Goal: Submit feedback/report problem

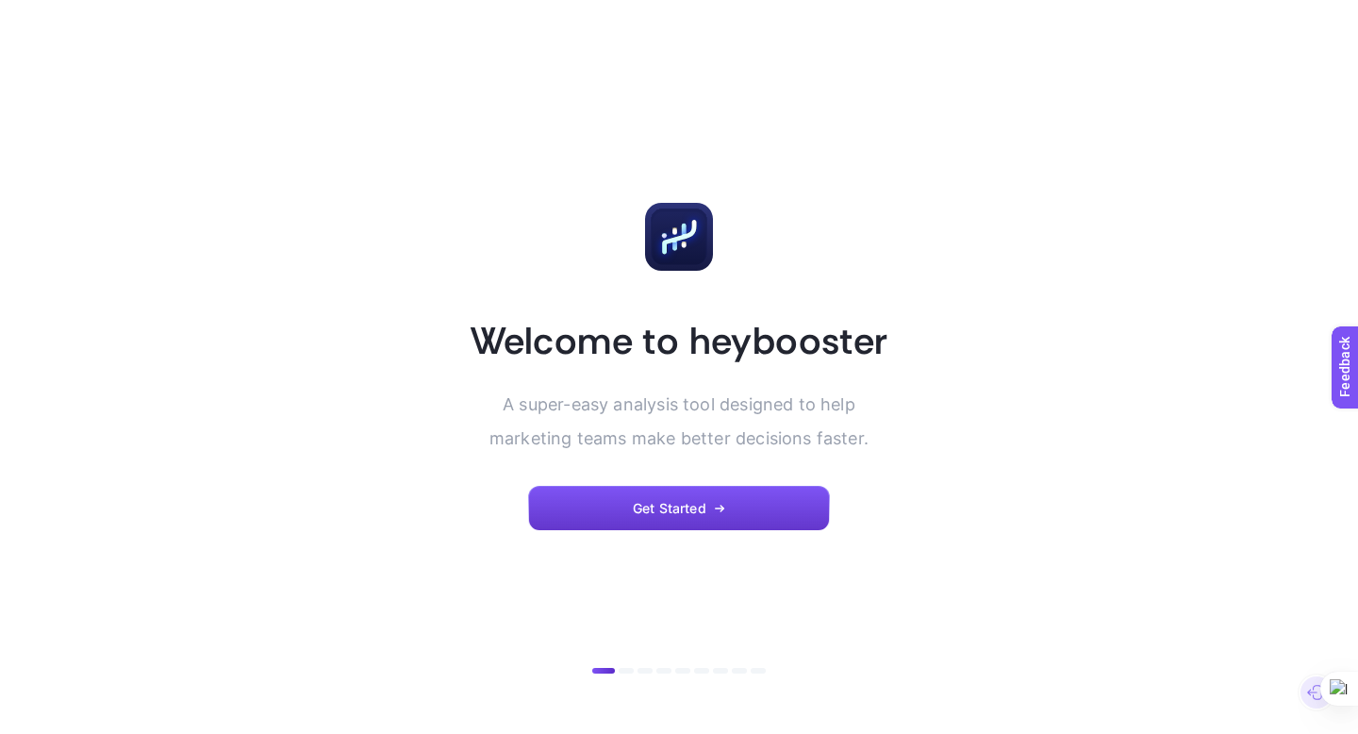
click at [743, 499] on button "Get Started" at bounding box center [679, 508] width 302 height 45
click at [656, 518] on button "Get Started" at bounding box center [679, 508] width 302 height 45
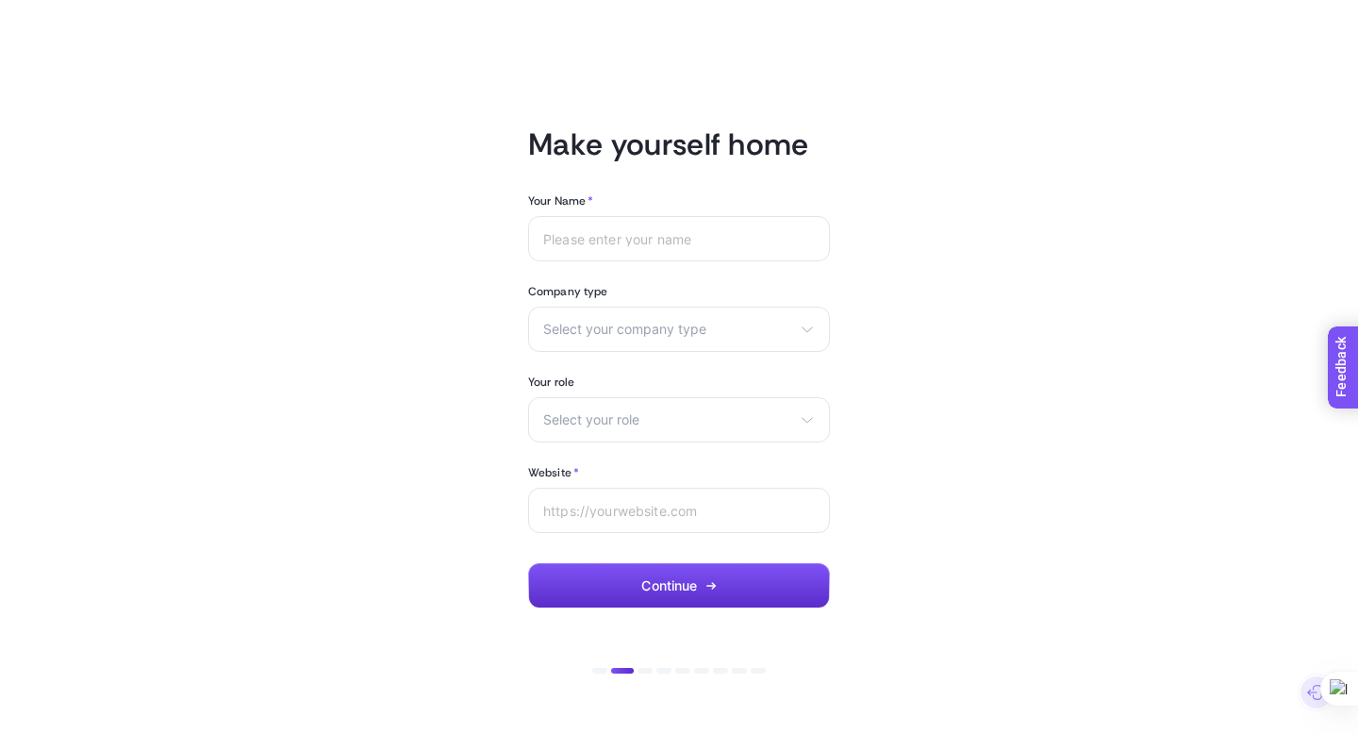
click at [1357, 415] on span "Feedback" at bounding box center [1369, 421] width 60 height 15
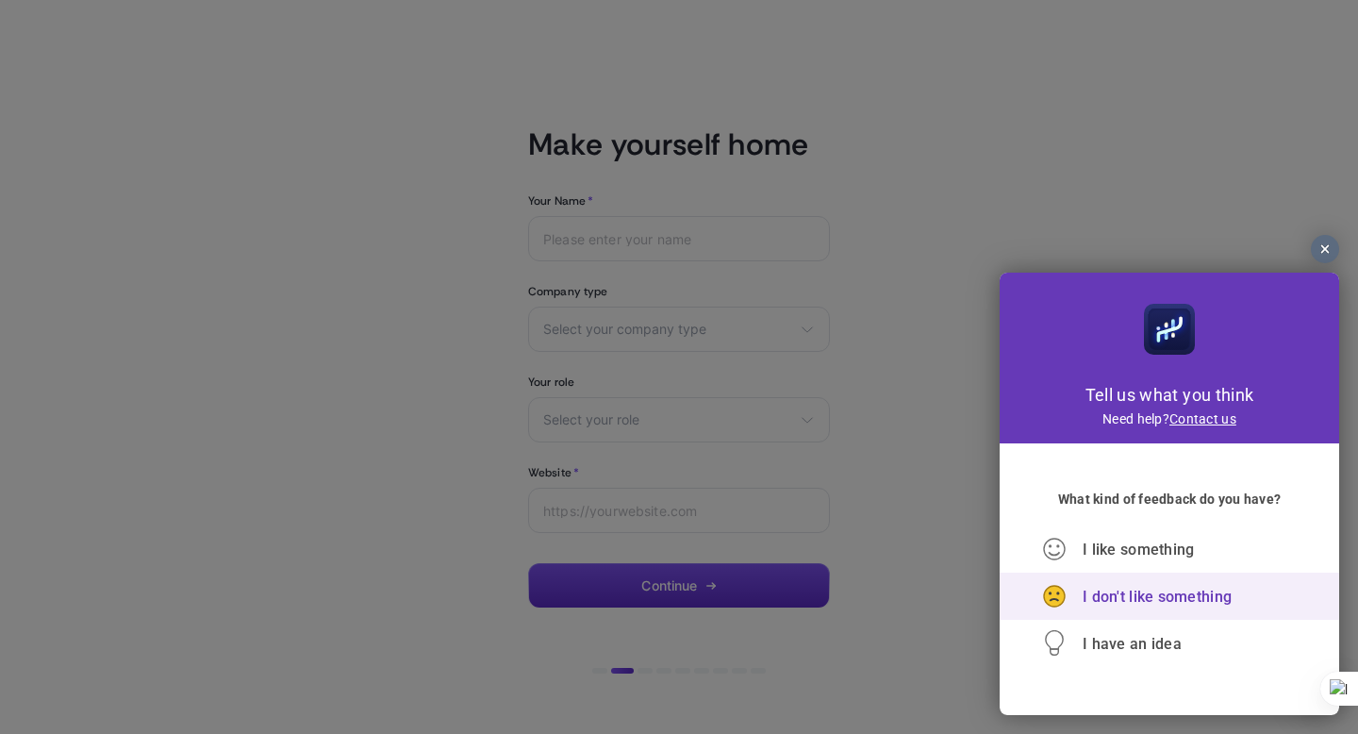
click at [1124, 603] on span "I don't like something" at bounding box center [1157, 597] width 149 height 18
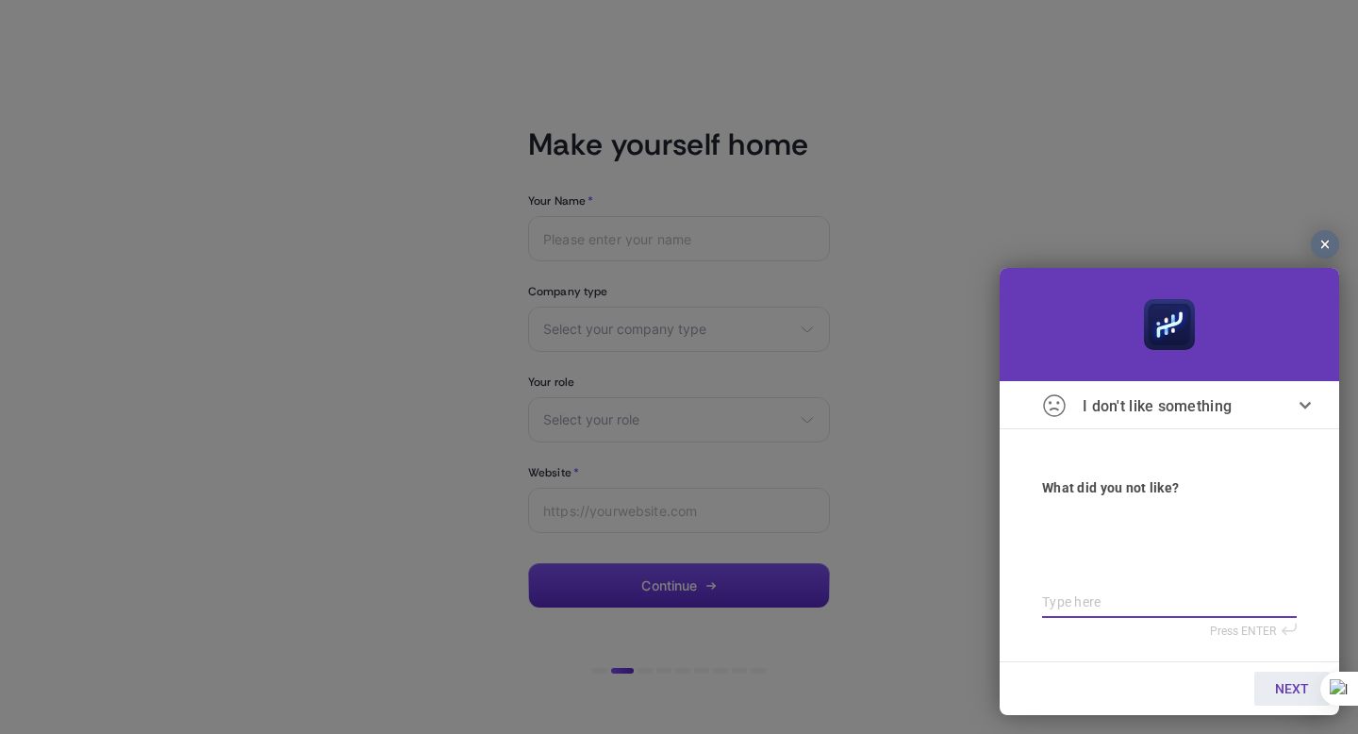
type textarea "I"
type textarea "I'"
type textarea "I'd"
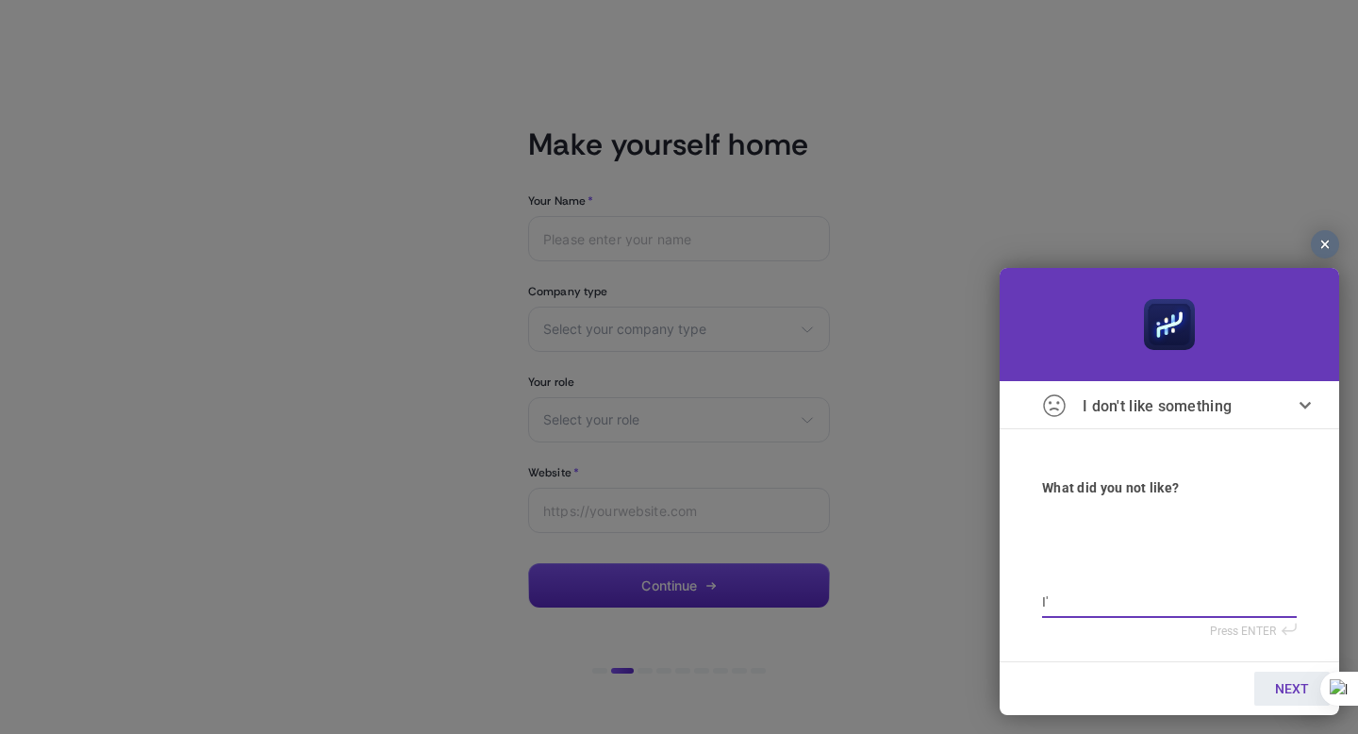
type textarea "I'd"
type textarea "I'd l"
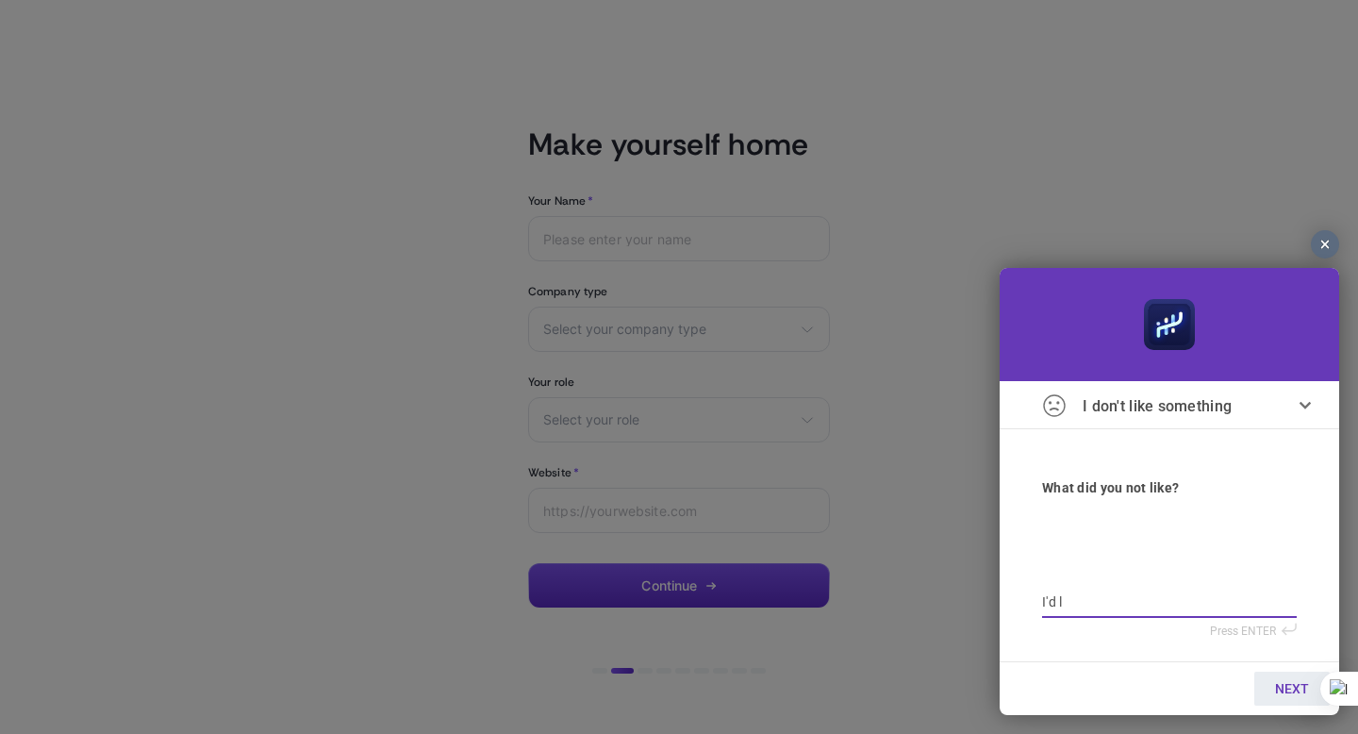
type textarea "I'd li"
type textarea "I'd lik"
type textarea "I'd like"
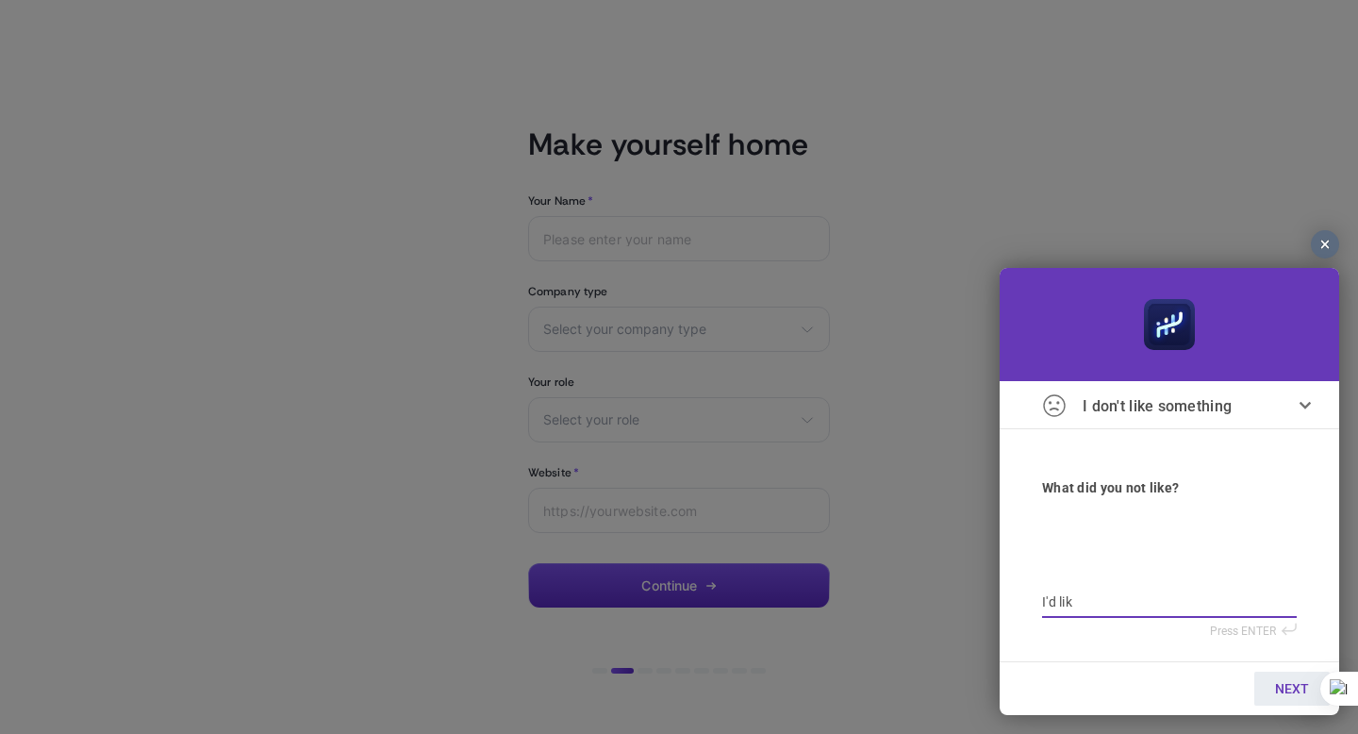
type textarea "I'd like"
type textarea "I'd like t"
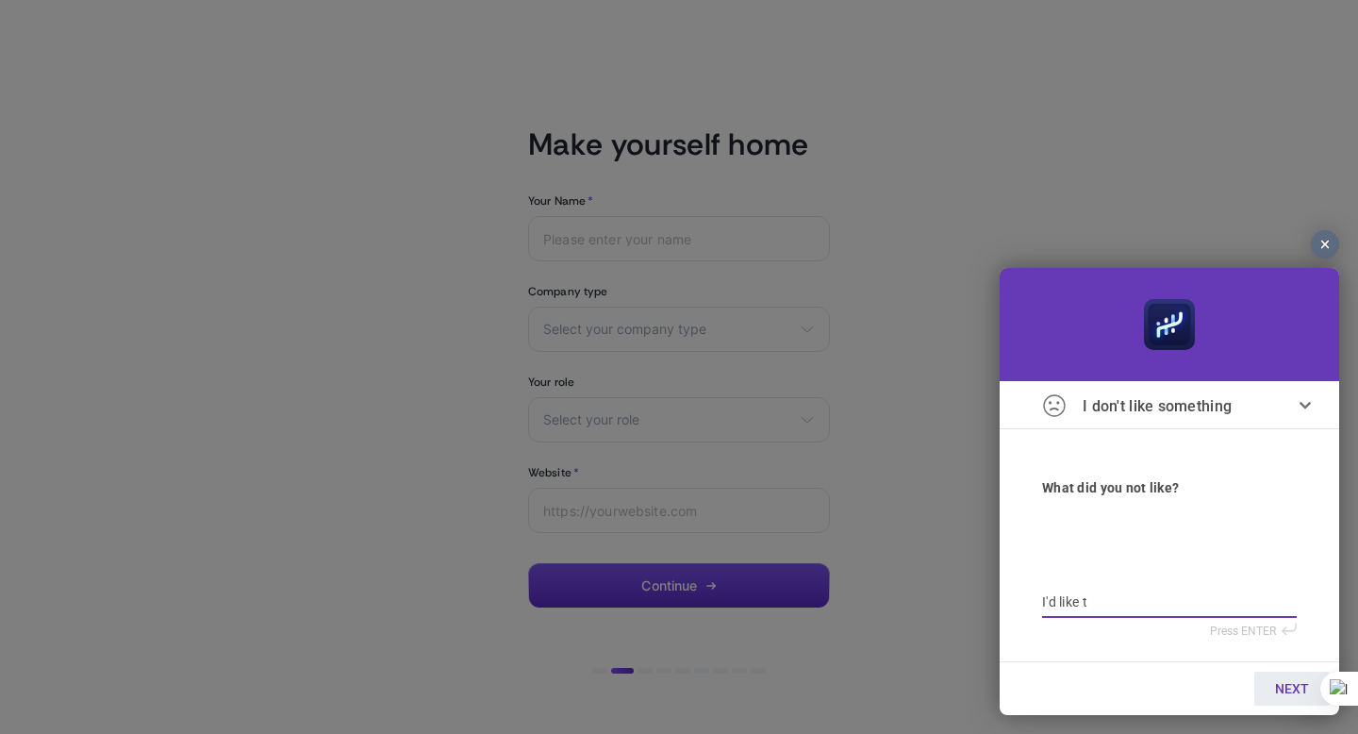
type textarea "I'd like to"
type textarea "I'd like to r"
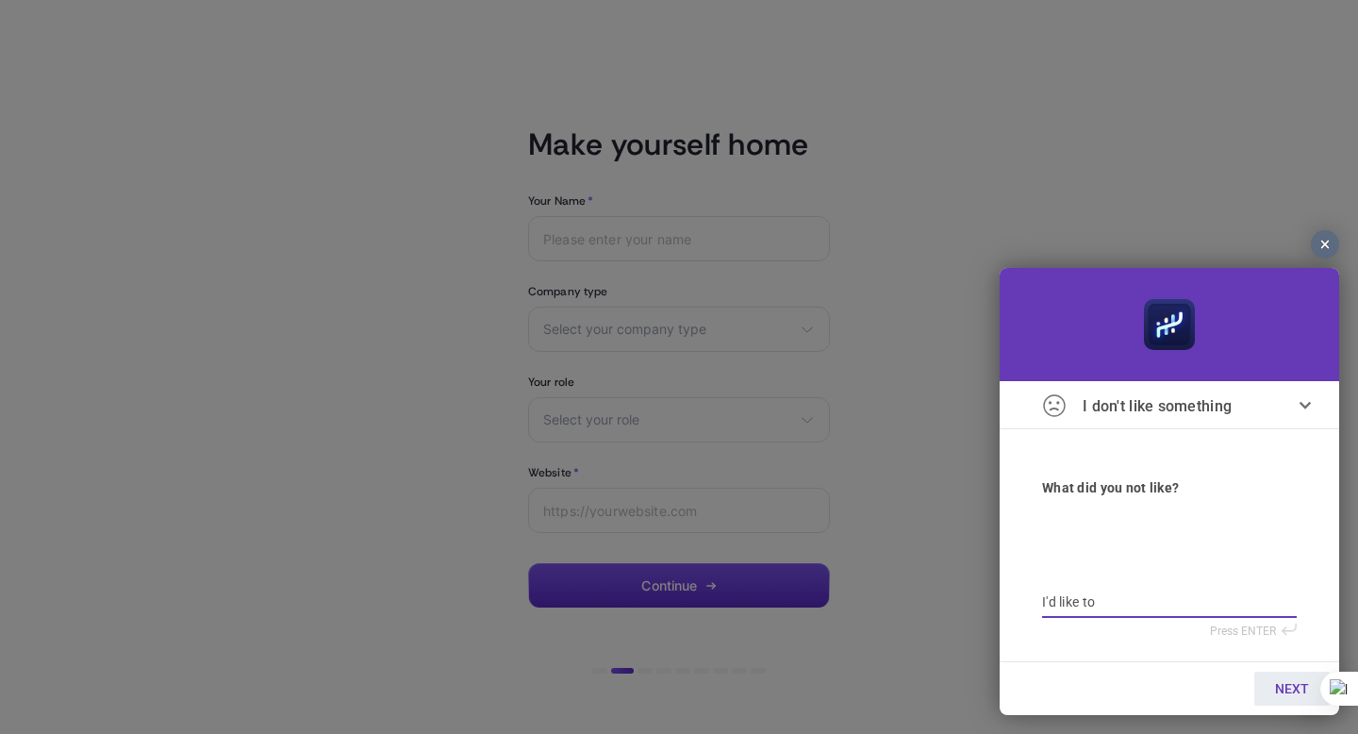
type textarea "I'd like to r"
type textarea "I'd like to re"
type textarea "I'd like to rem"
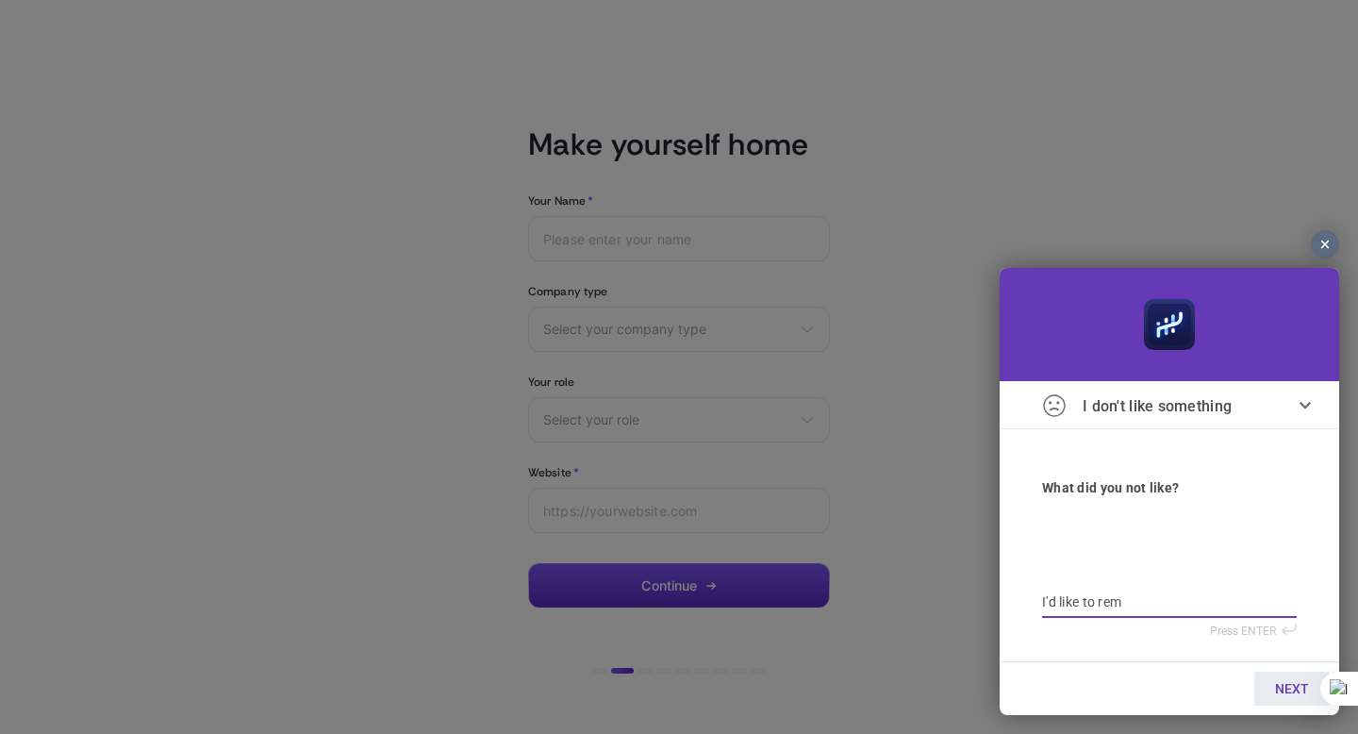
type textarea "I'd like to remo"
type textarea "I'd like to remov"
type textarea "I'd like to remove"
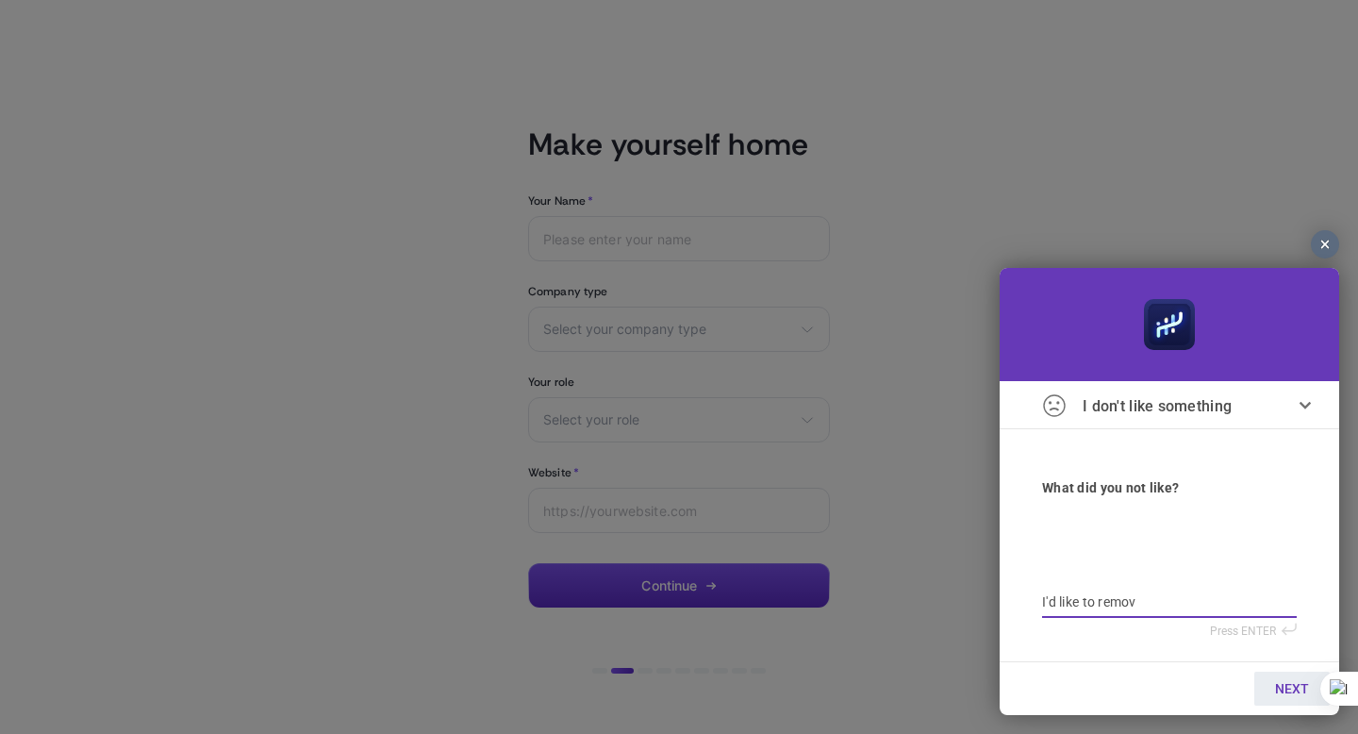
type textarea "I'd like to remove"
type textarea "I'd like to remove m"
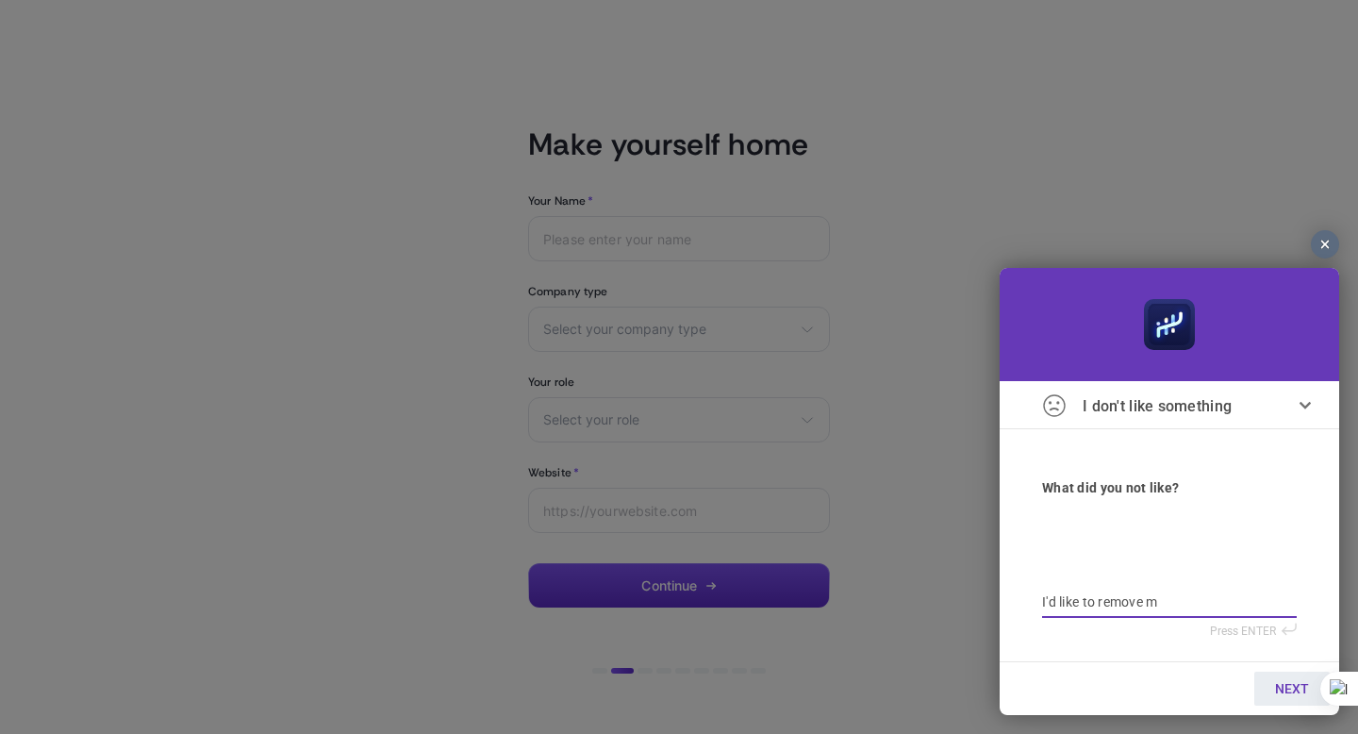
type textarea "I'd like to remove my"
type textarea "I'd like to remove my a"
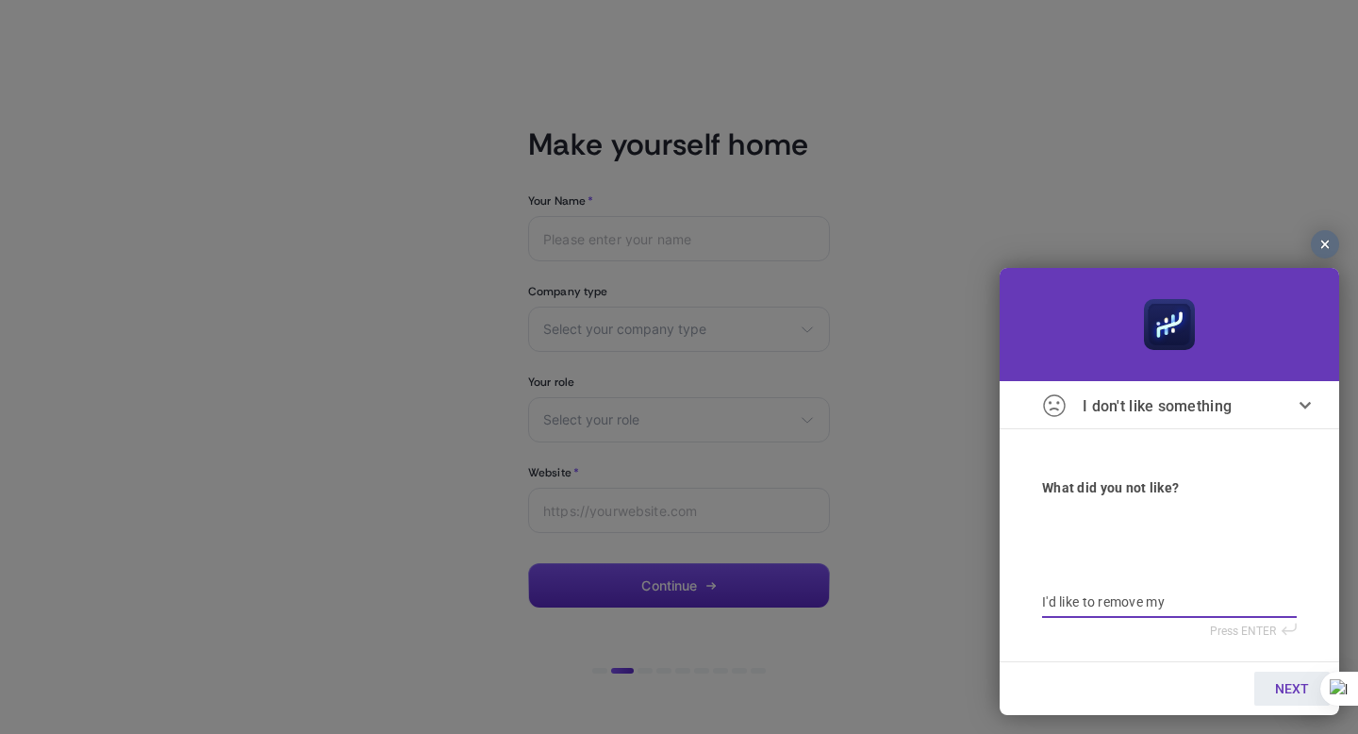
type textarea "I'd like to remove my a"
type textarea "I'd like to remove my ac"
type textarea "I'd like to remove my acc"
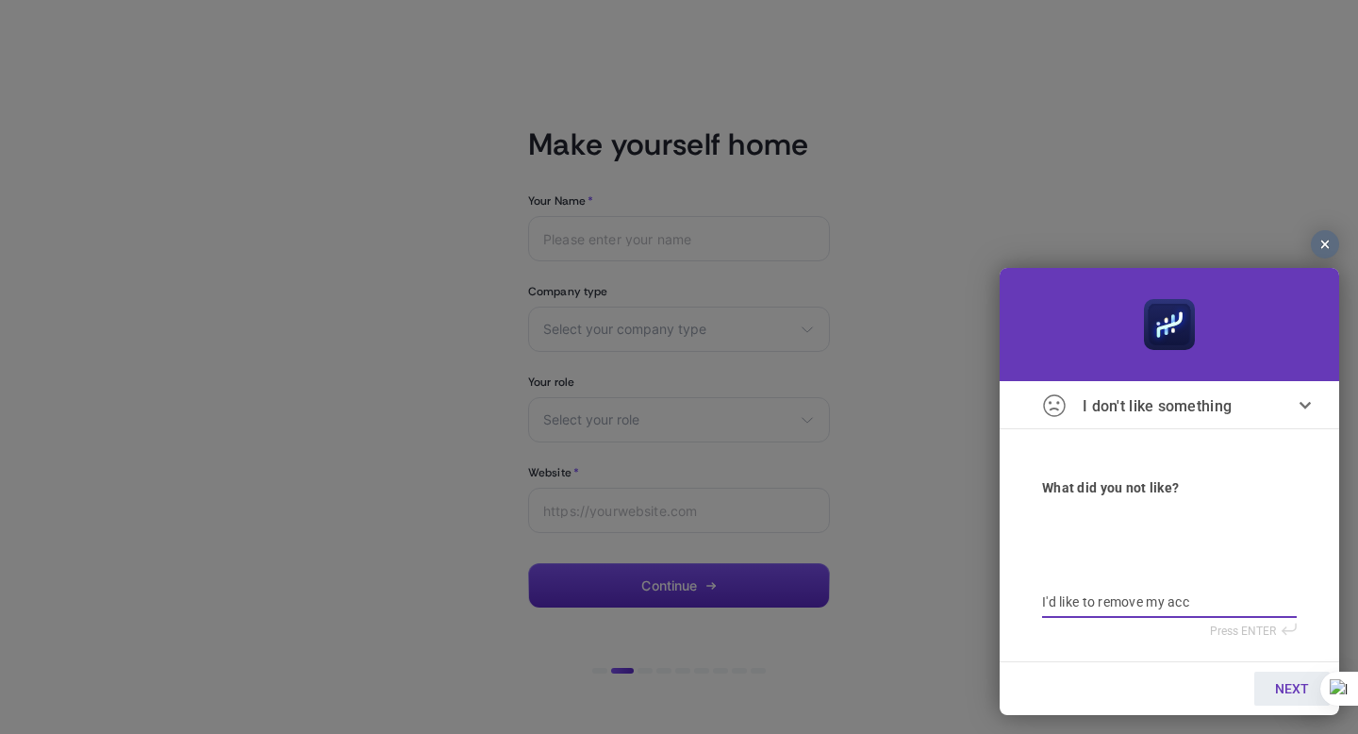
type textarea "I'd like to remove my acco"
type textarea "I'd like to remove my accou"
type textarea "I'd like to remove my accoun"
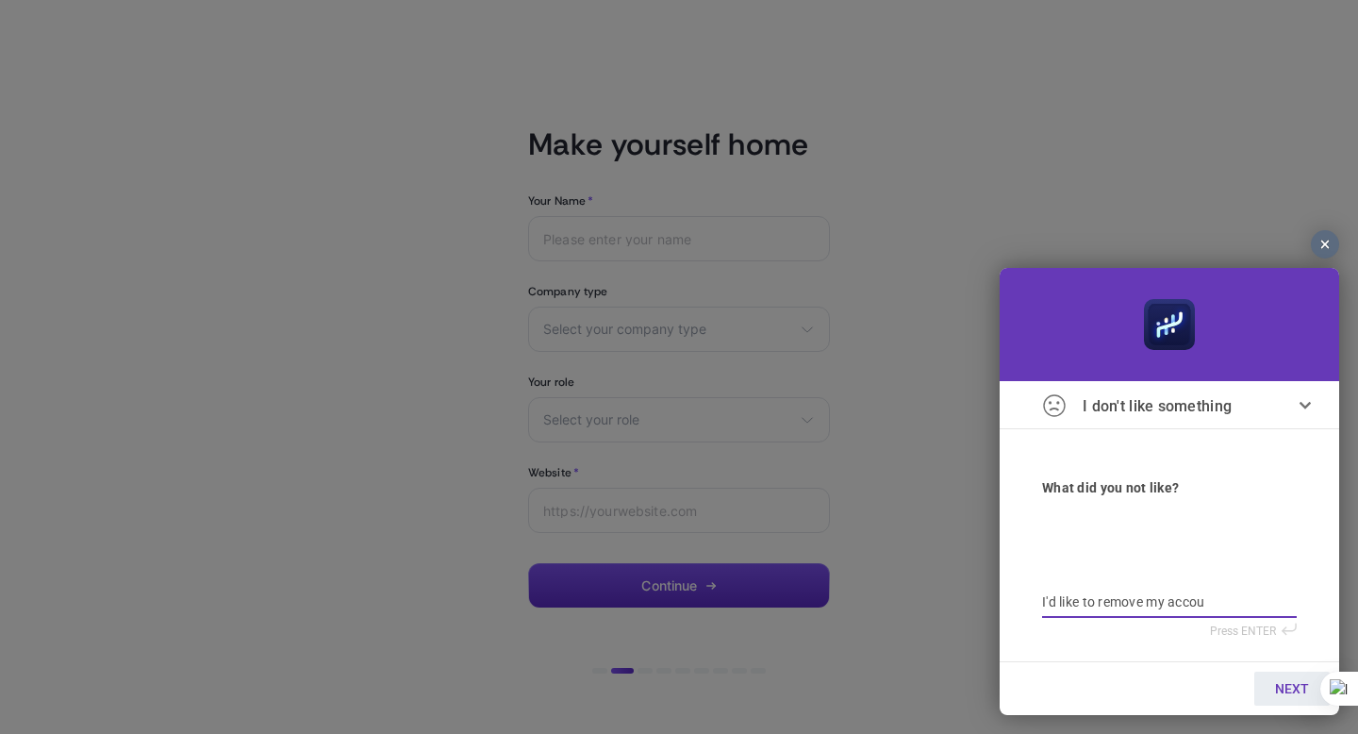
type textarea "I'd like to remove my accoun"
type textarea "I'd like to remove my account"
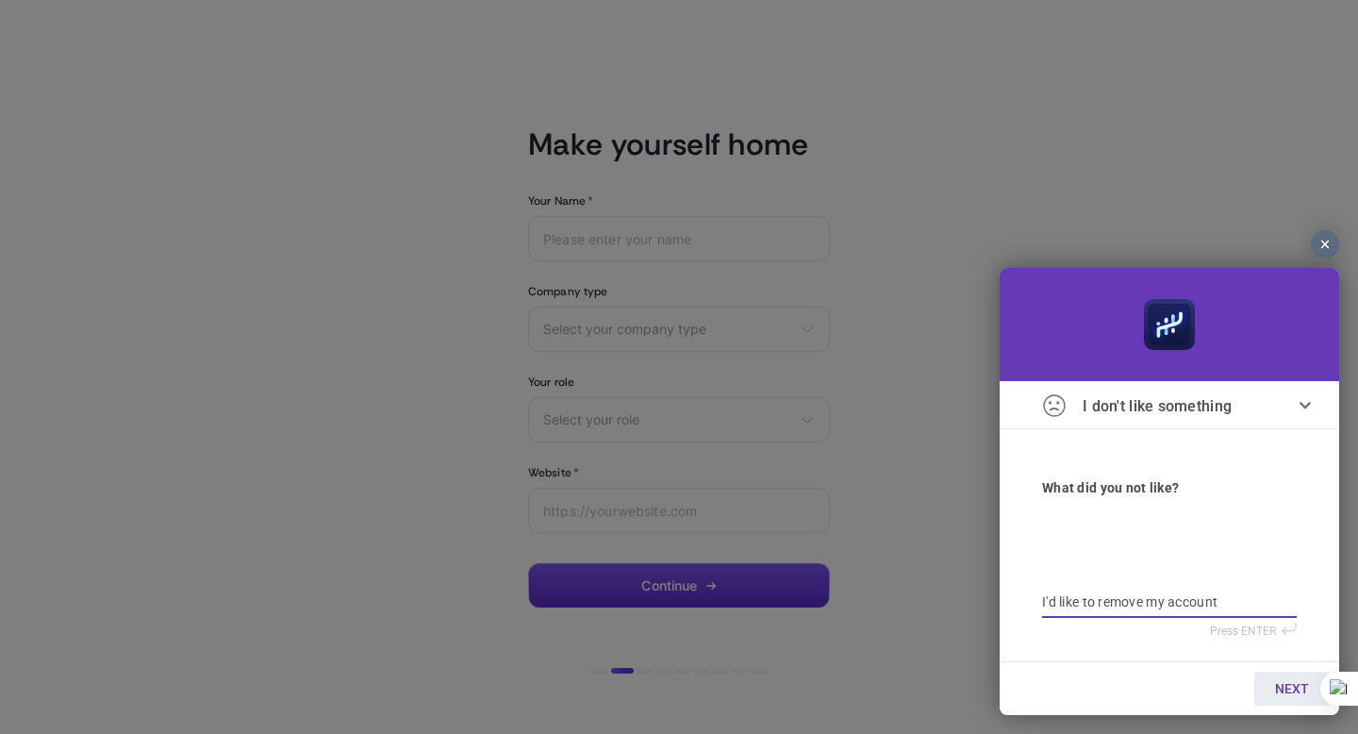
type textarea "I'd like to remove my account a"
type textarea "I'd like to remove my account as"
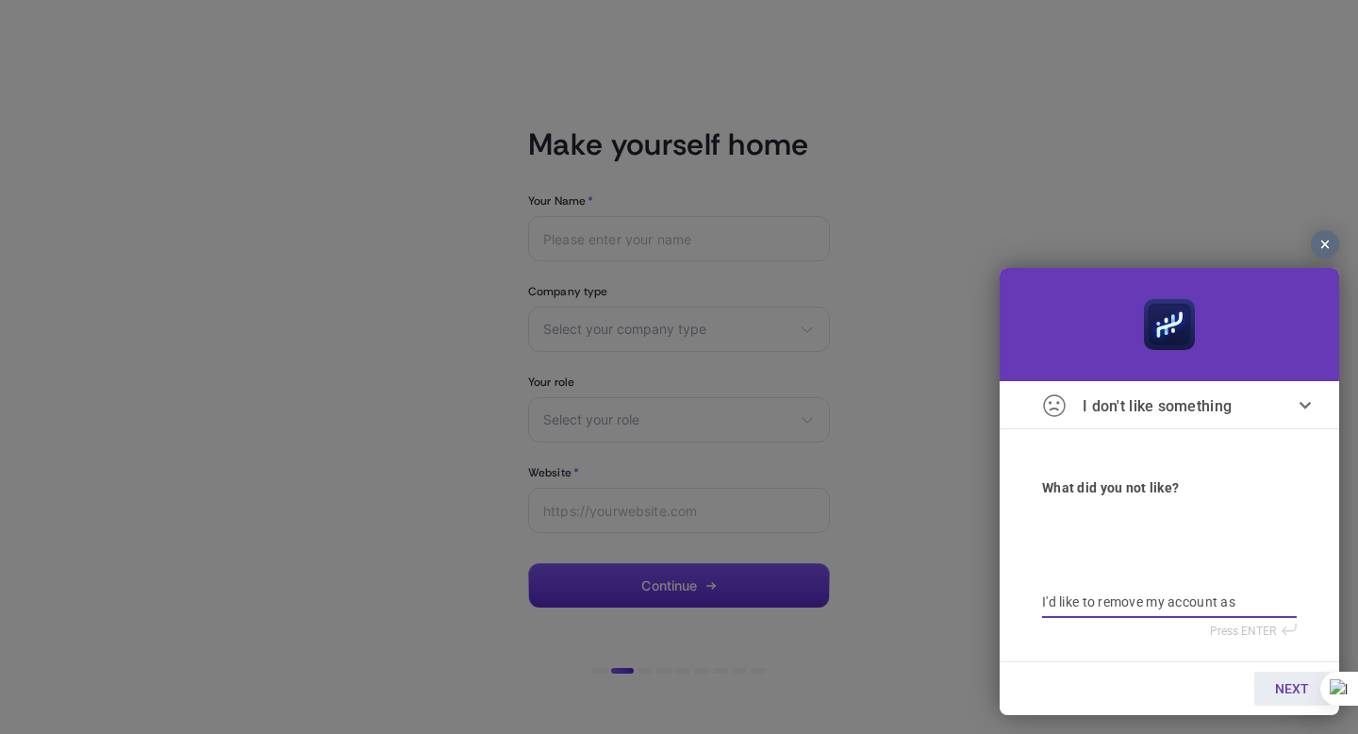
type textarea "I'd like to remove my account as"
type textarea "I'd like to remove my account as I"
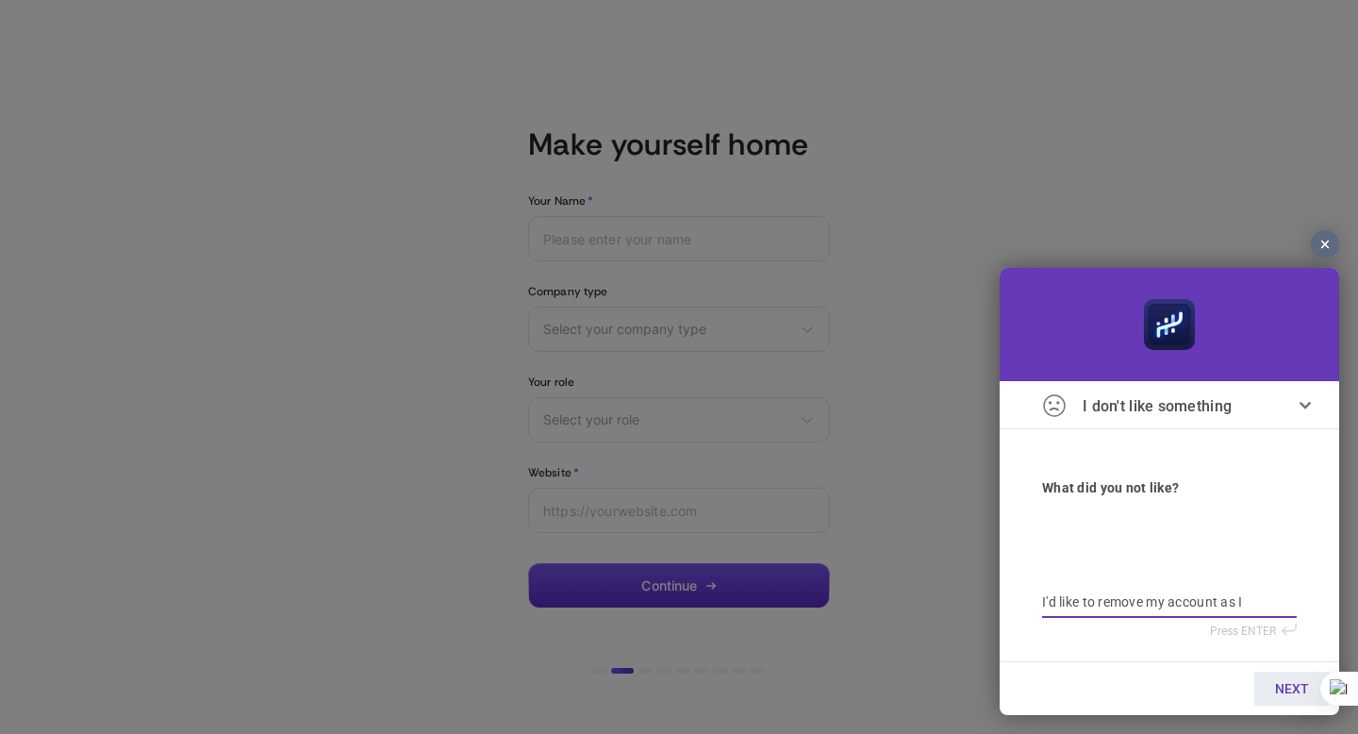
type textarea "I'd like to remove my account as I d"
type textarea "I'd like to remove my account as I do"
type textarea "I'd like to remove my account as I don"
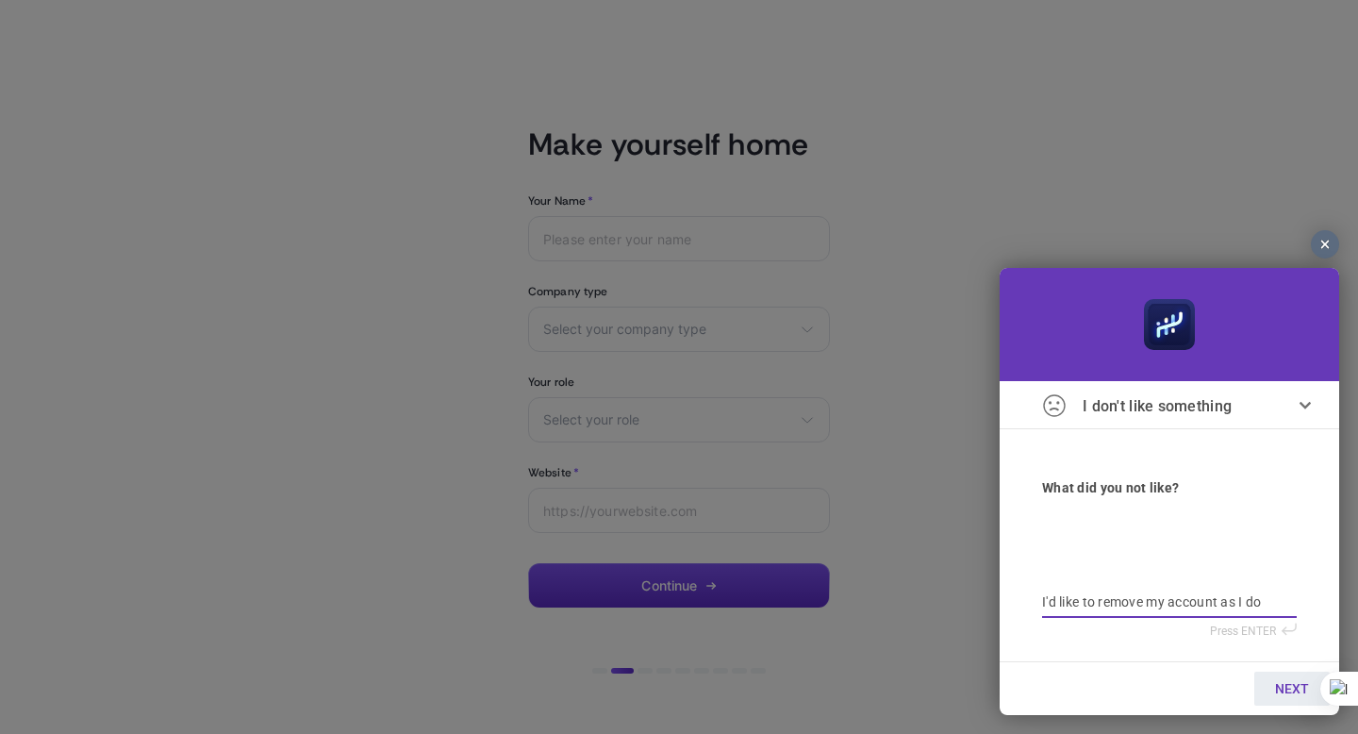
type textarea "I'd like to remove my account as I don"
type textarea "I'd like to remove my account as I don'"
type textarea "I'd like to remove my account as I don't"
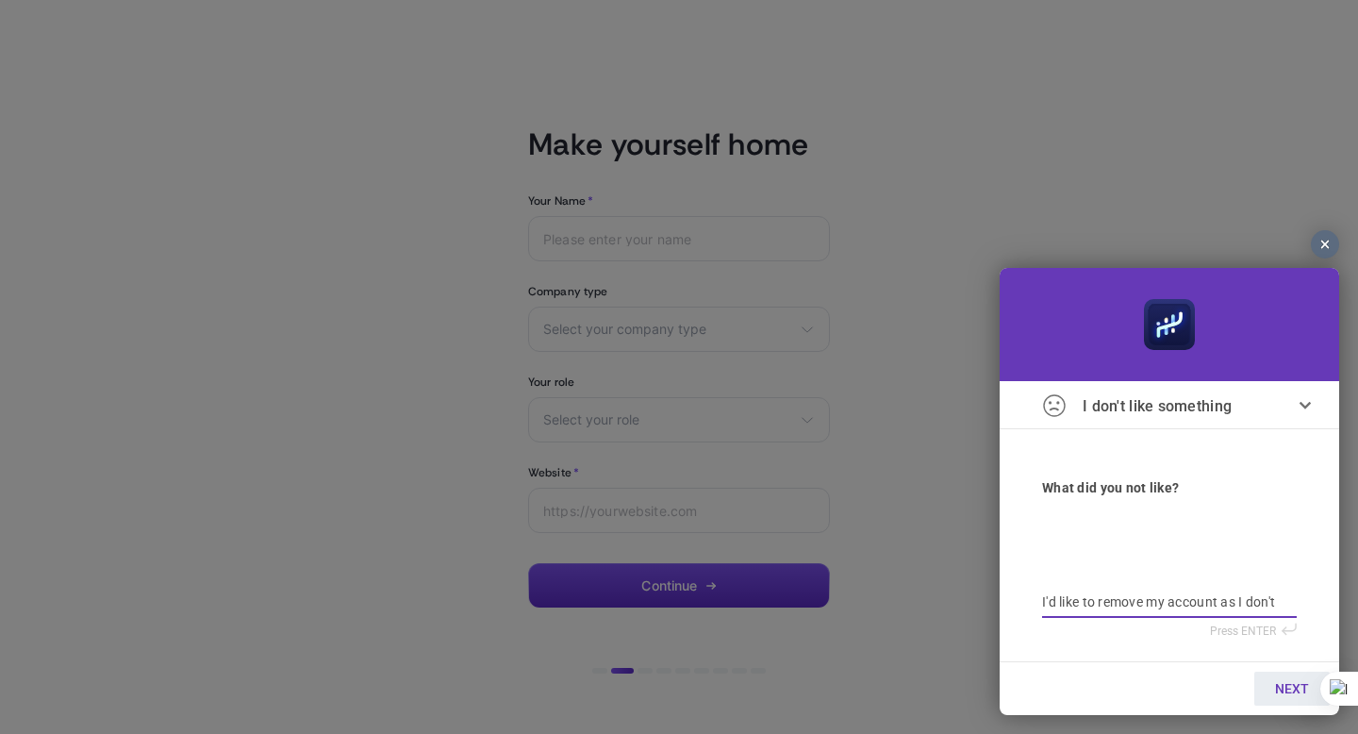
type textarea "I'd like to remove my account as I don't"
type textarea "I'd like to remove my account as I don't u"
type textarea "I'd like to remove my account as I don't us"
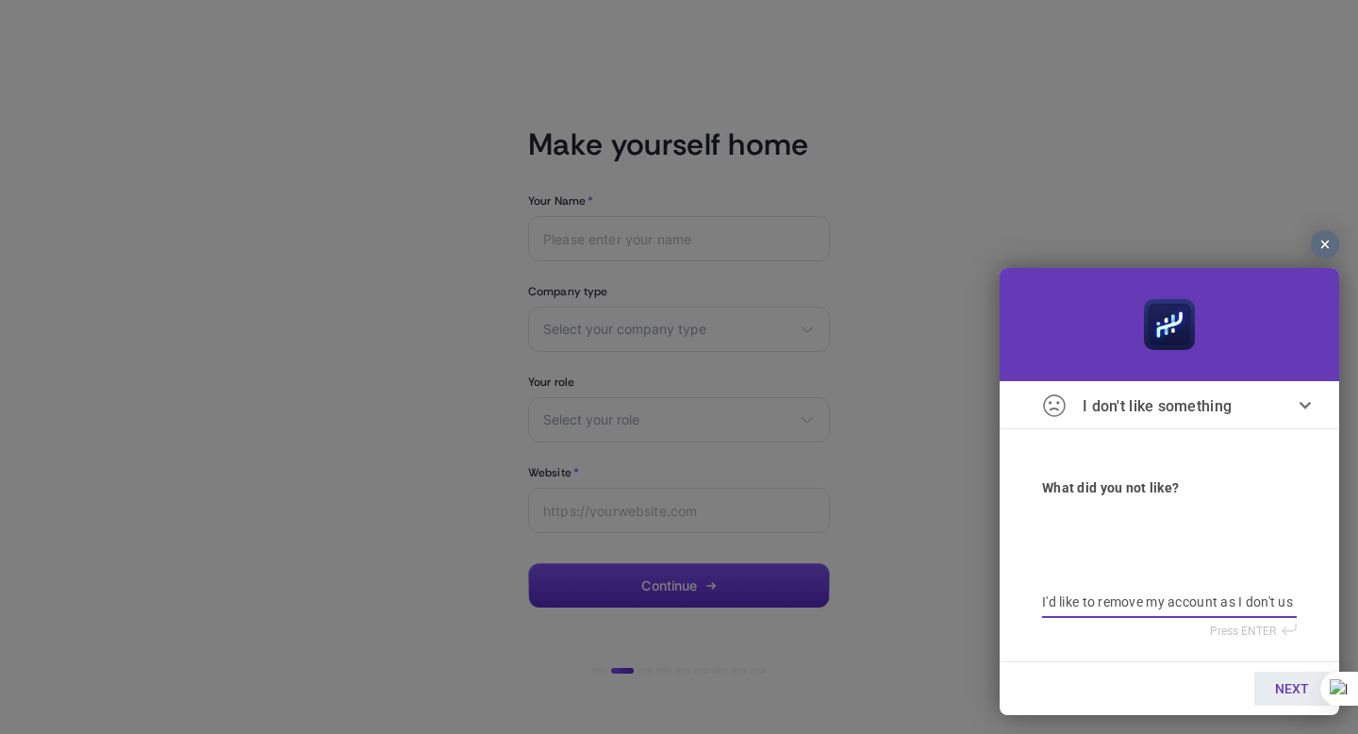
type textarea "I'd like to remove my account as I don't us"
type textarea "I'd like to remove my account as I don't use"
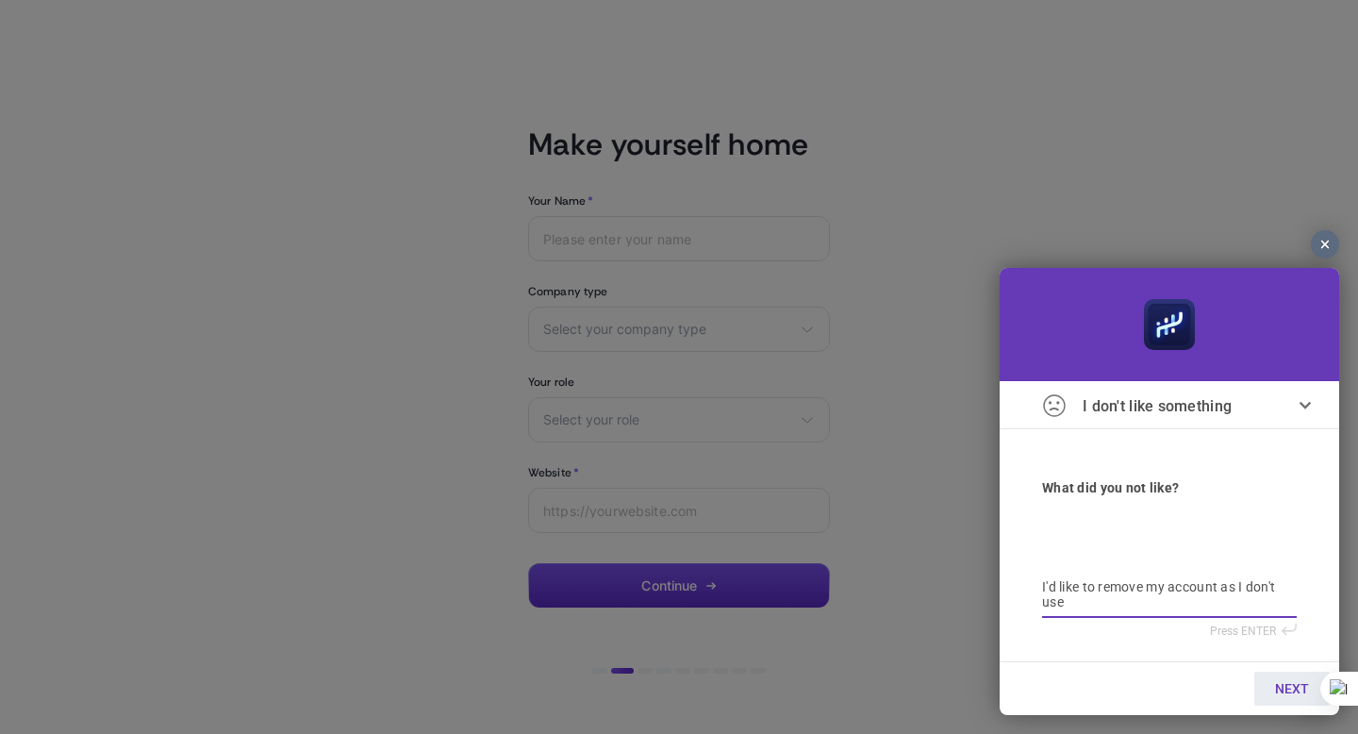
type textarea "I'd like to remove my account as I don't use"
type textarea "I'd like to remove my account as I don't us"
type textarea "I'd like to remove my account as I don't u"
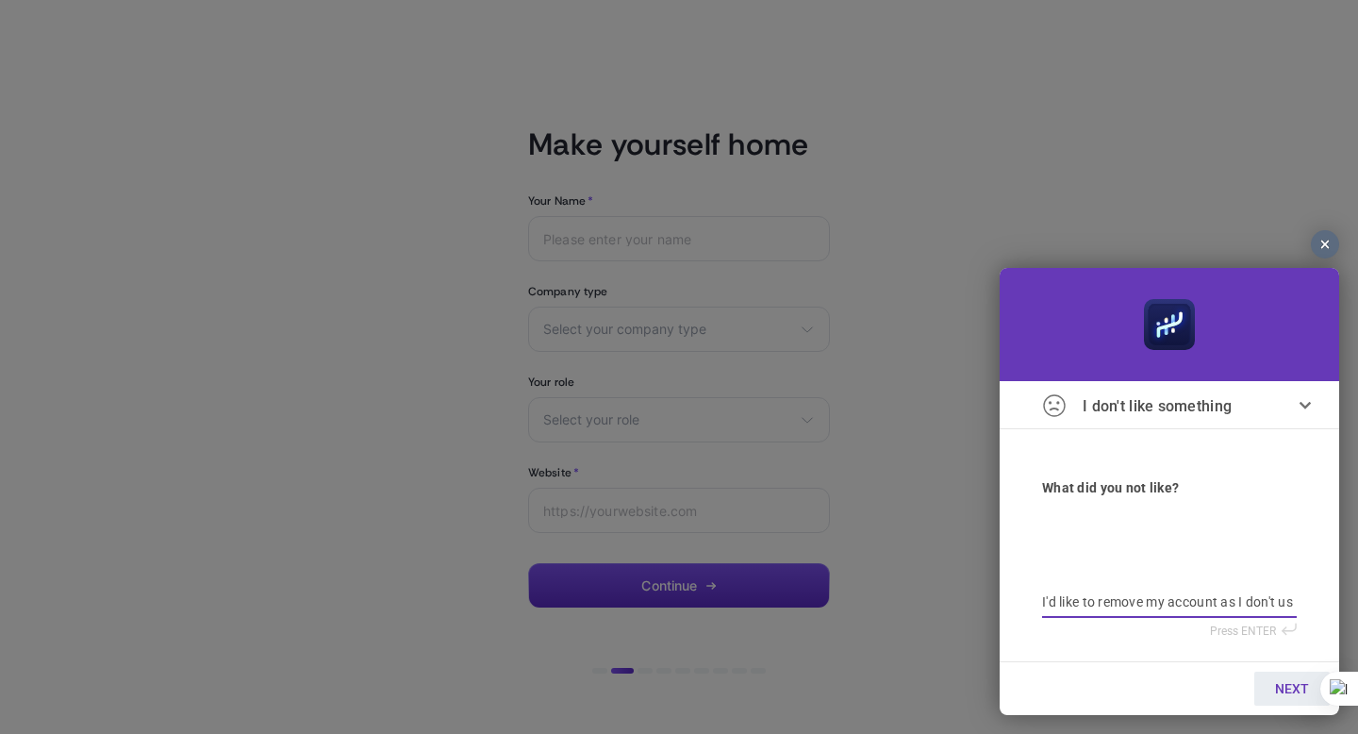
type textarea "I'd like to remove my account as I don't u"
type textarea "I'd like to remove my account as I don't"
type textarea "I'd like to remove my account as I don't h"
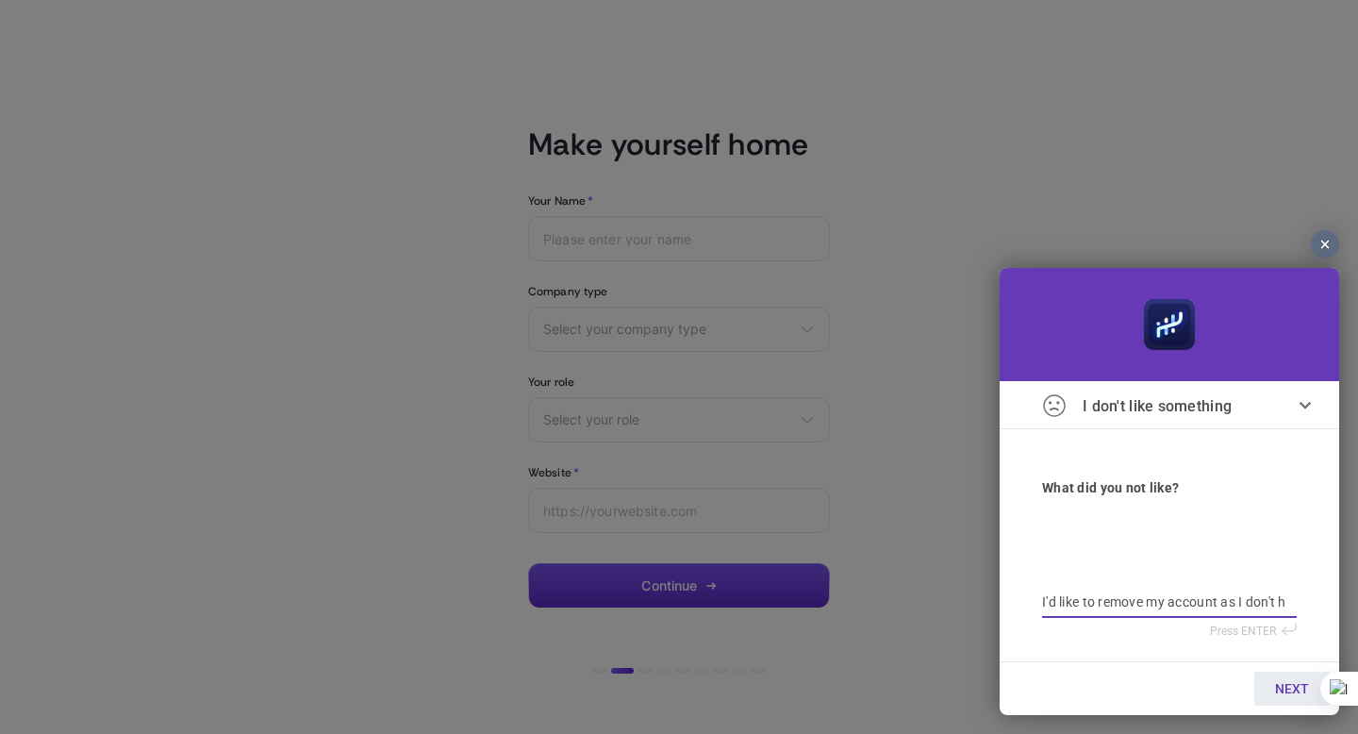
type textarea "I'd like to remove my account as I don't ha"
type textarea "I'd like to remove my account as I don't hav"
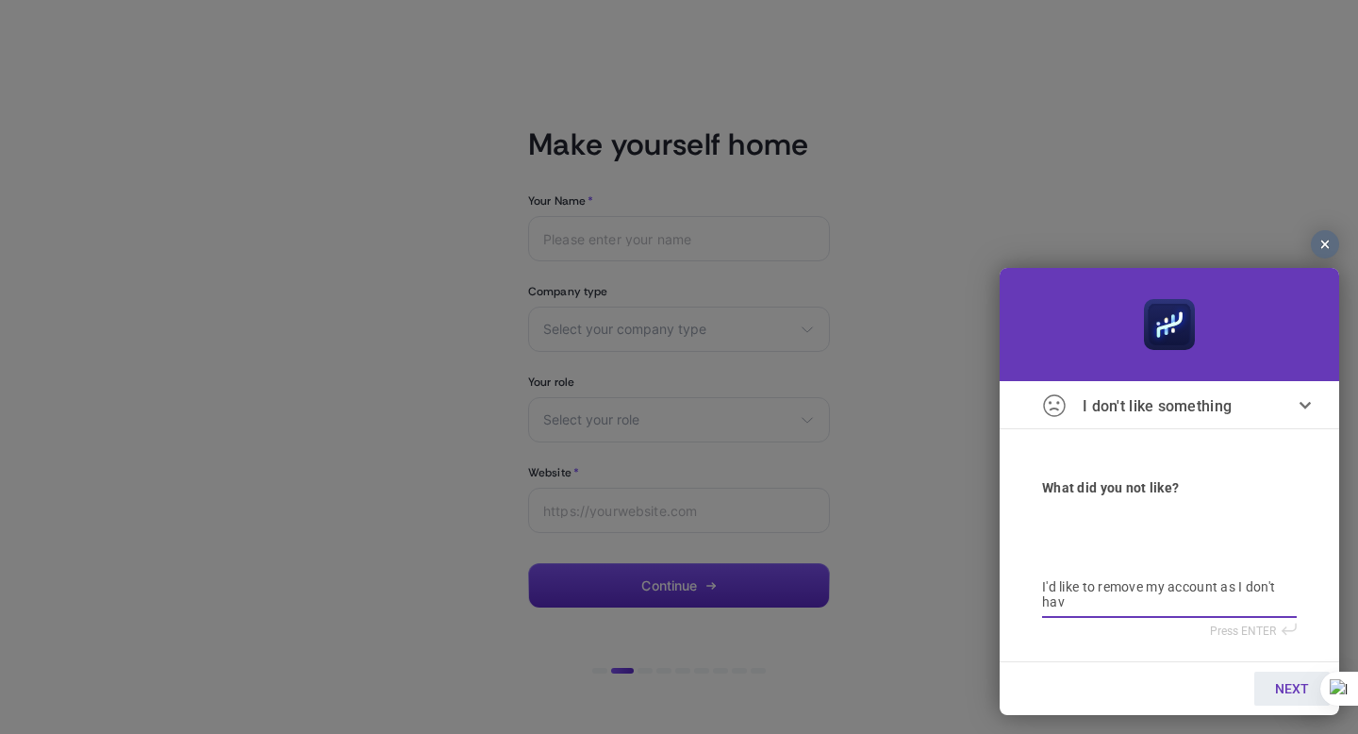
type textarea "I'd like to remove my account as I don't hav"
type textarea "I'd like to remove my account as I don't have"
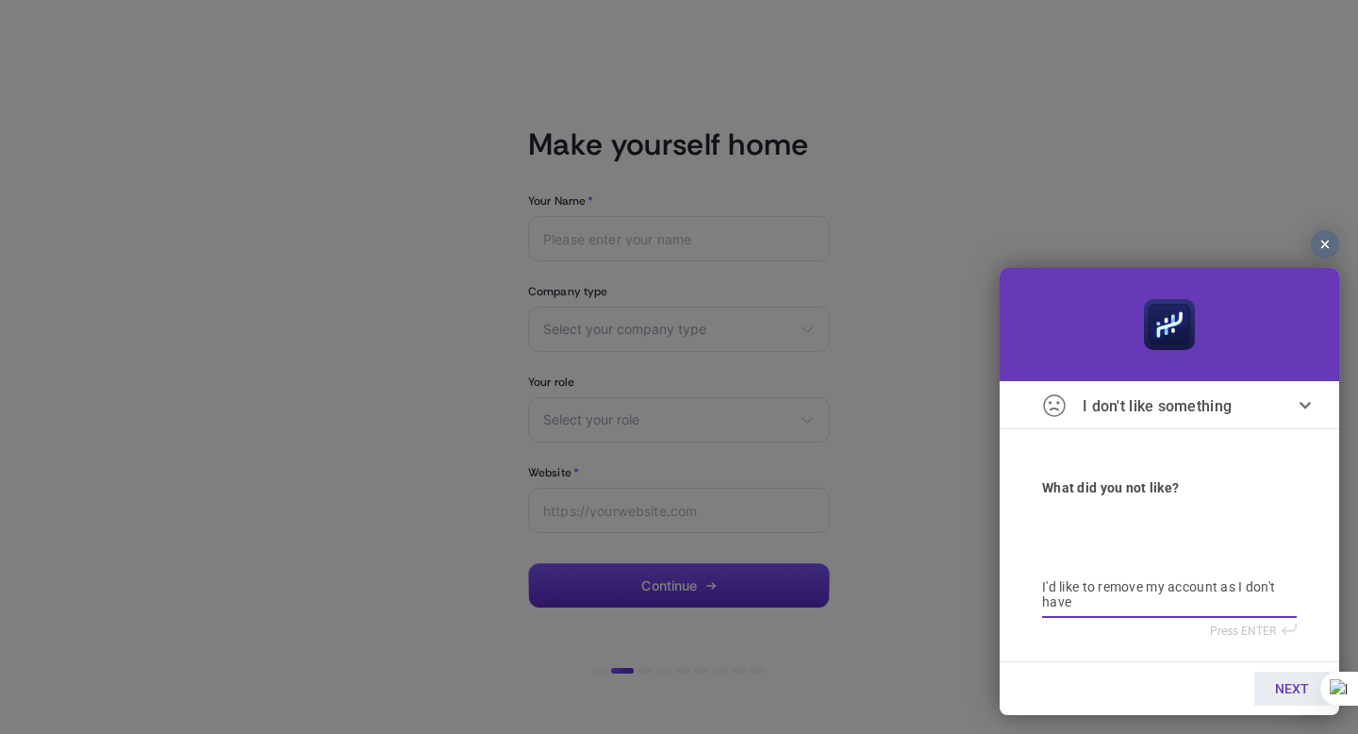
type textarea "I'd like to remove my account as I don't have"
type textarea "I'd like to remove my account as I don't have a"
type textarea "I'd like to remove my account as I don't have an"
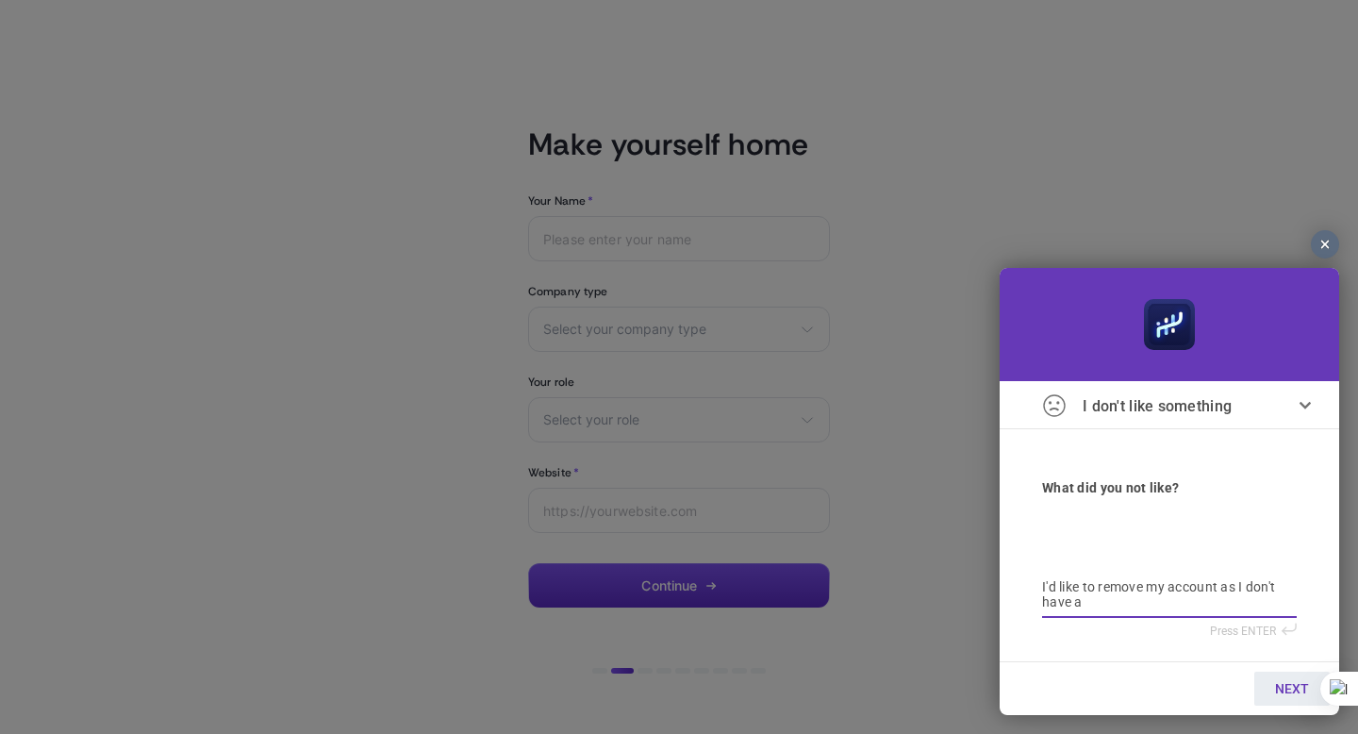
type textarea "I'd like to remove my account as I don't have an"
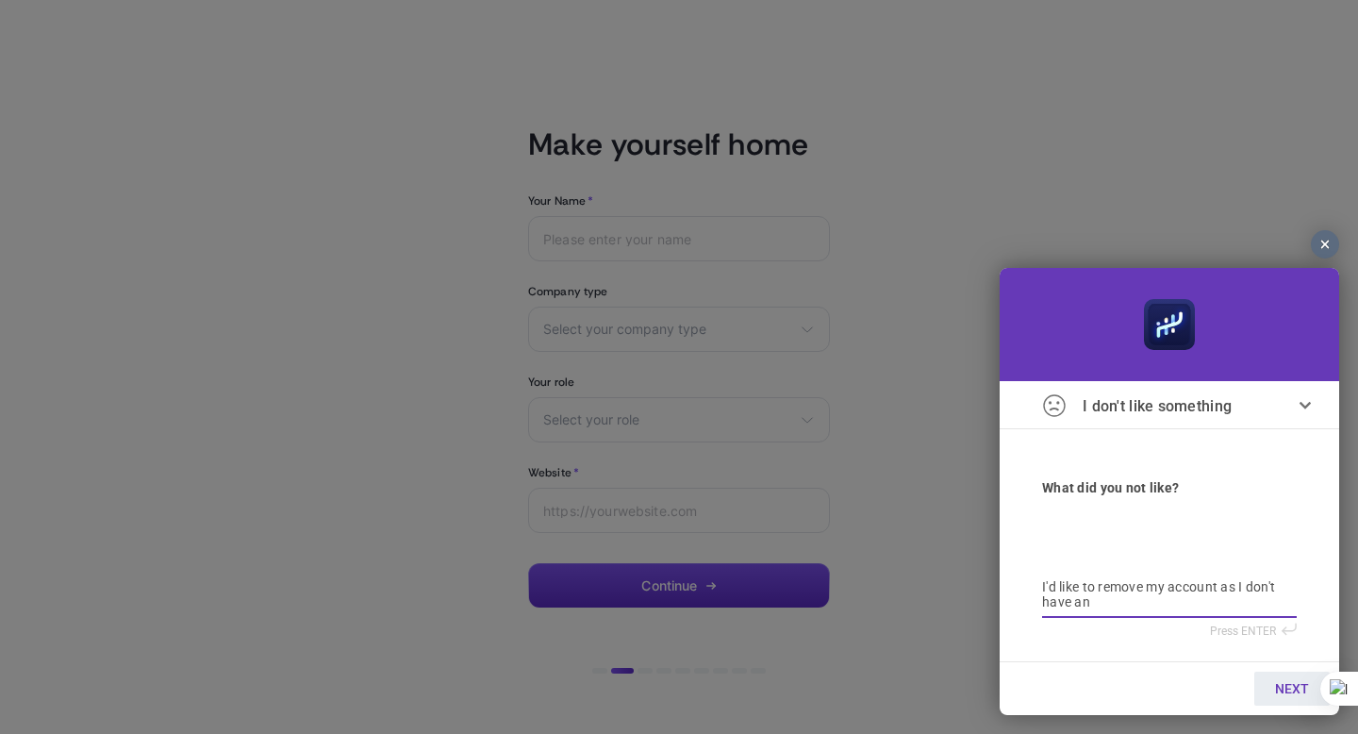
type textarea "I'd like to remove my account as I don't have any"
type textarea "I'd like to remove my account as I don't have any b"
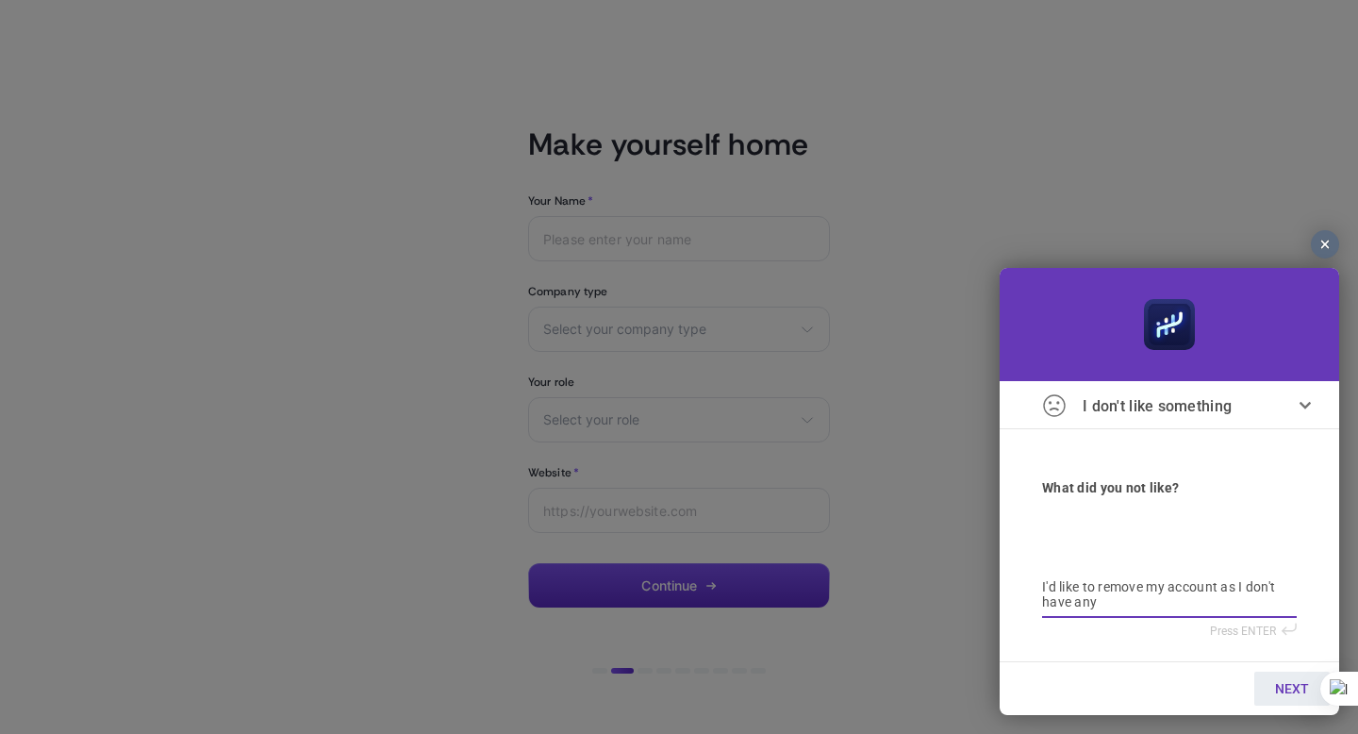
type textarea "I'd like to remove my account as I don't have any b"
type textarea "I'd like to remove my account as I don't have any bu"
type textarea "I'd like to remove my account as I don't have any bus"
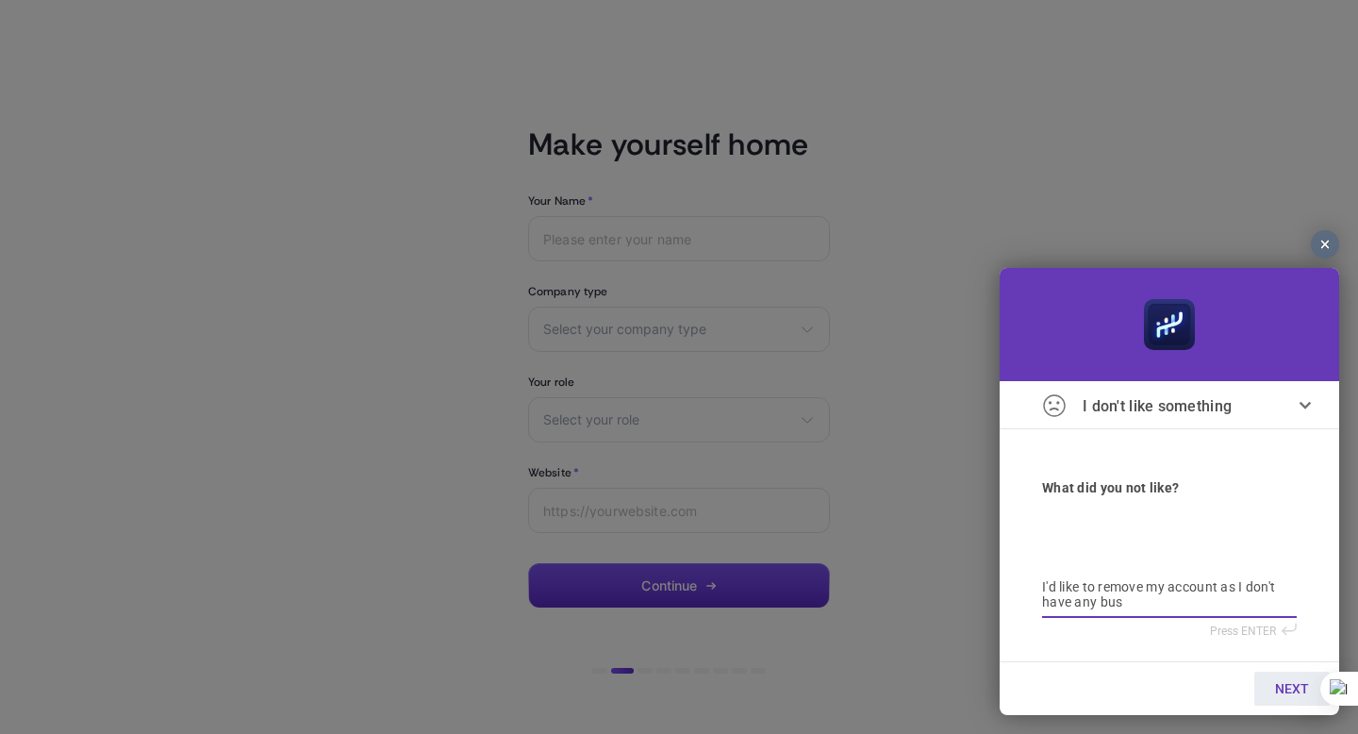
type textarea "I'd like to remove my account as I don't have any busi"
type textarea "I'd like to remove my account as I don't have any busin"
type textarea "I'd like to remove my account as I don't have any busine"
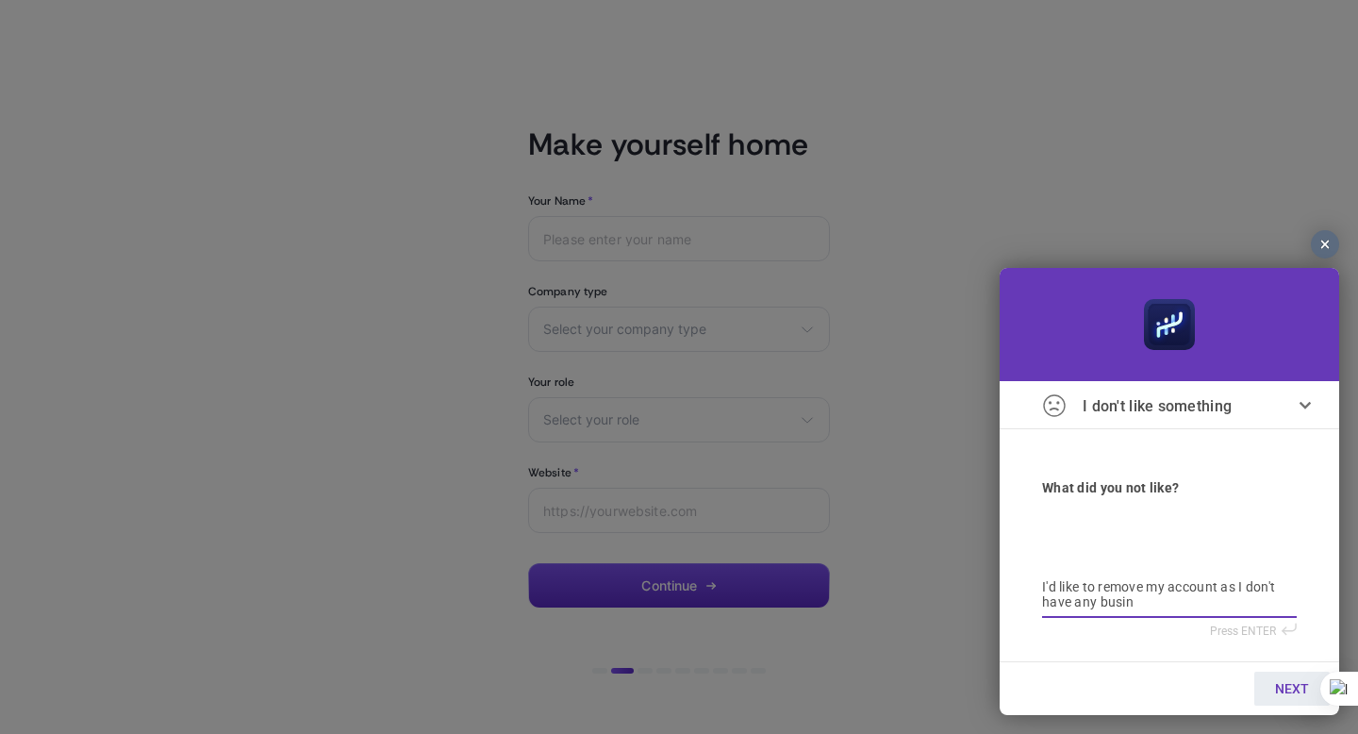
type textarea "I'd like to remove my account as I don't have any busine"
type textarea "I'd like to remove my account as I don't have any busines"
type textarea "I'd like to remove my account as I don't have any business"
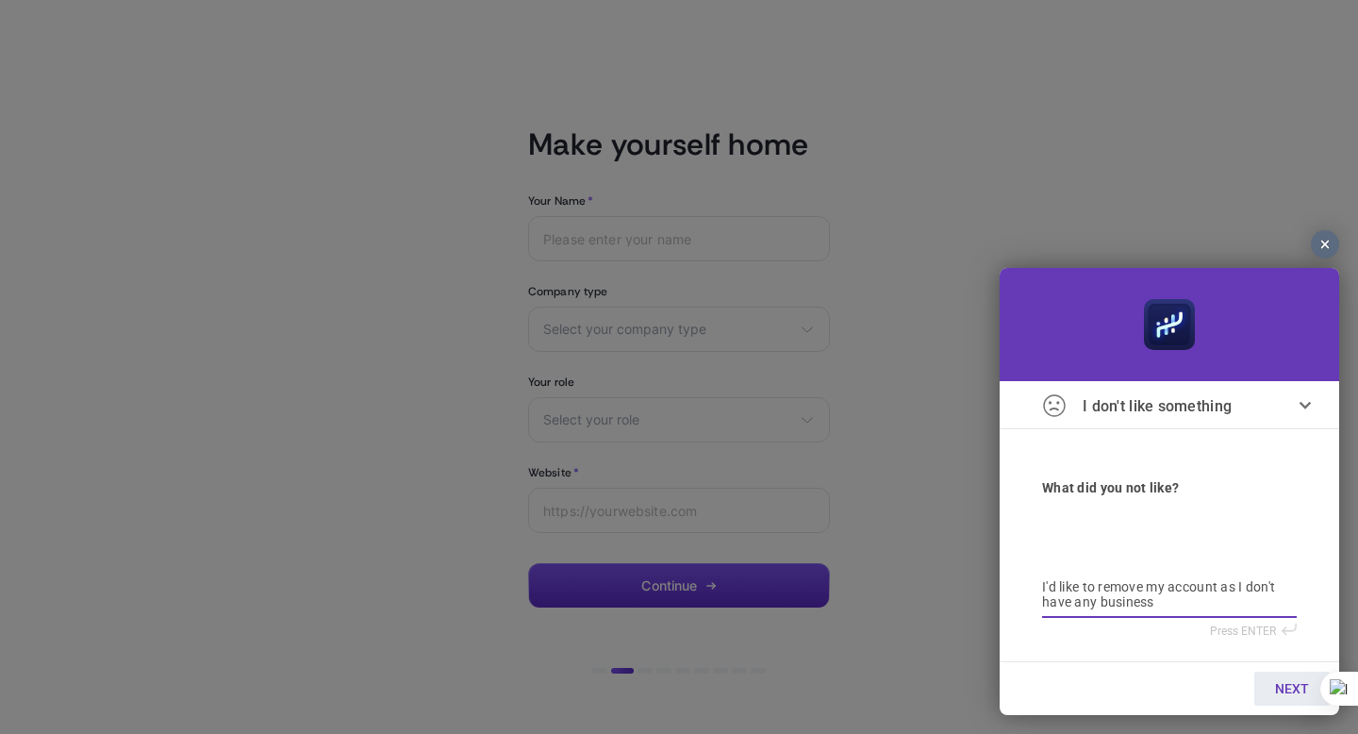
type textarea "I'd like to remove my account as I don't have any business"
type textarea "I'd like to remove my account as I don't have any business t"
type textarea "I'd like to remove my account as I don't have any business to"
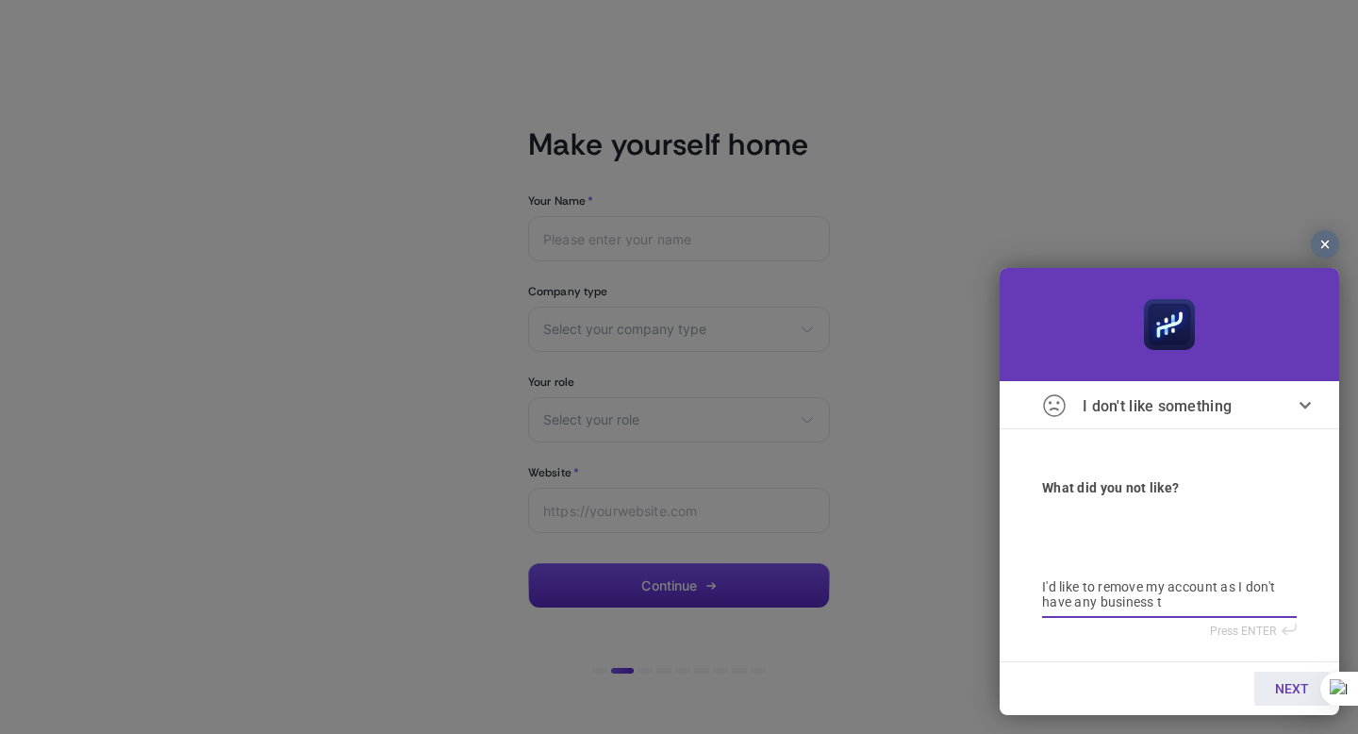
type textarea "I'd like to remove my account as I don't have any business to"
type textarea "I'd like to remove my account as I don't have any business to u"
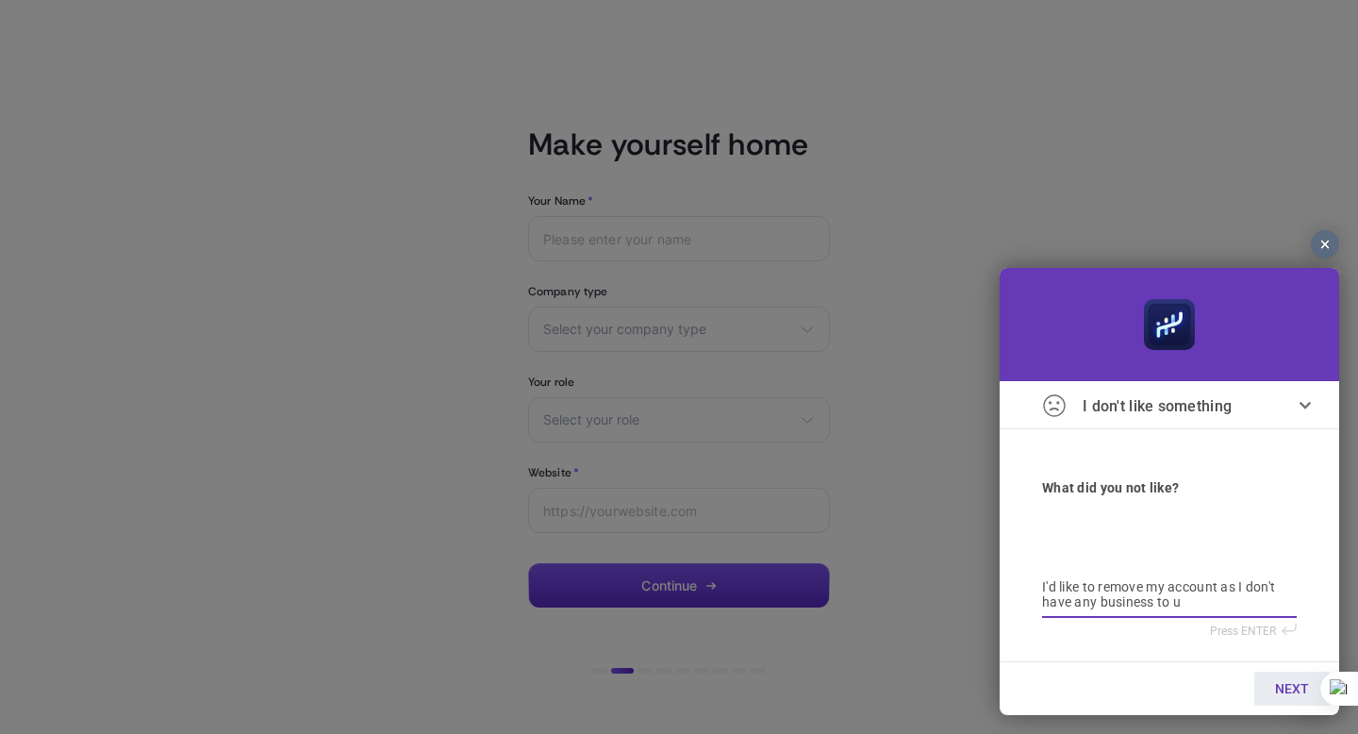
type textarea "I'd like to remove my account as I don't have any business to us"
type textarea "I'd like to remove my account as I don't have any business to use"
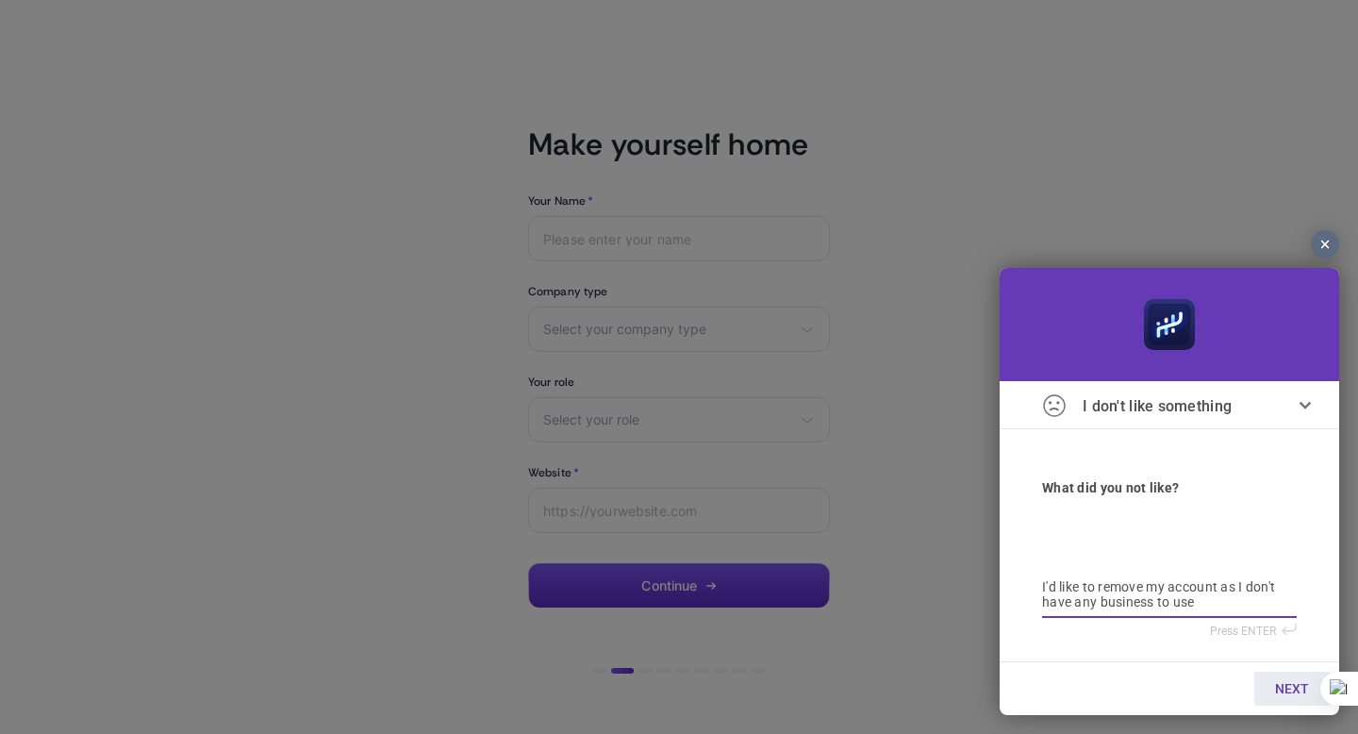
type textarea "I'd like to remove my account as I don't have any business to use"
type textarea "I'd like to remove my account as I don't have any business to use H"
type textarea "I'd like to remove my account as I don't have any business to use He"
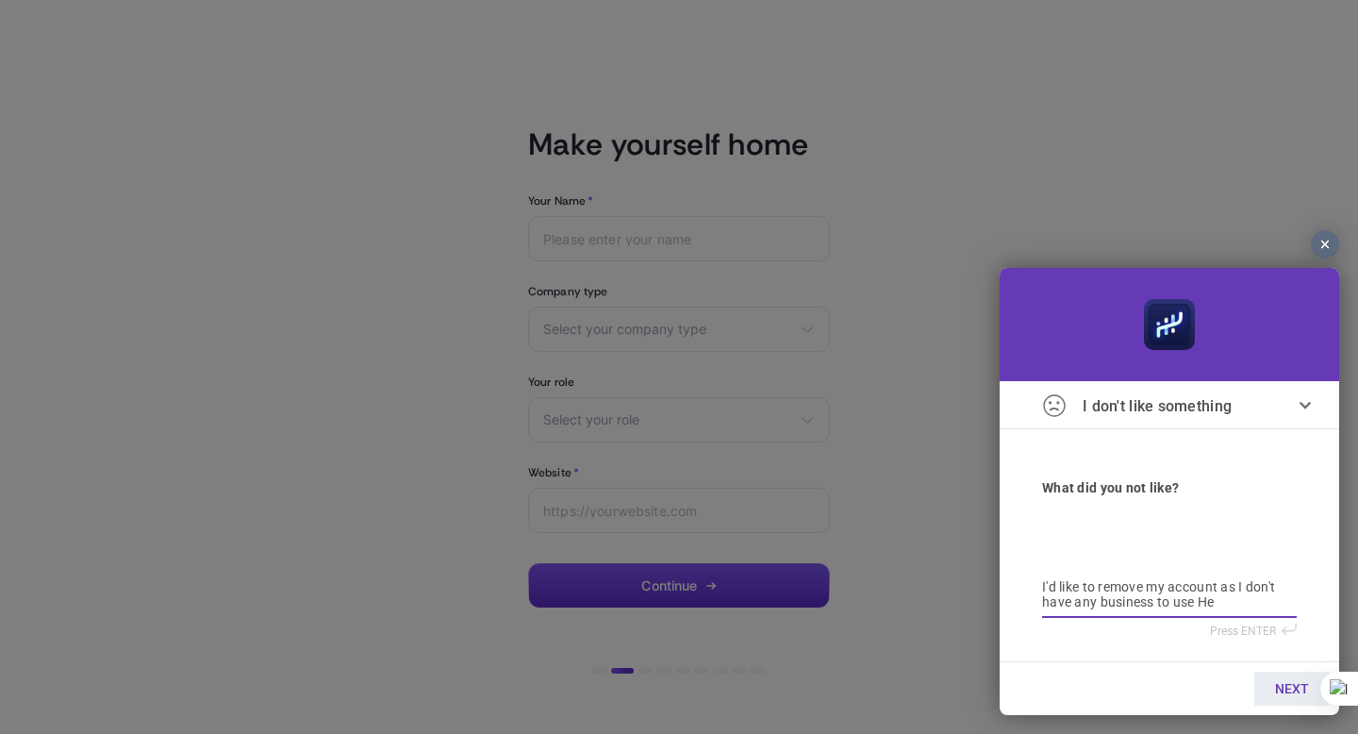
type textarea "I'd like to remove my account as I don't have any business to use Hey"
type textarea "I'd like to remove my account as I don't have any business to use Heyb"
type textarea "I'd like to remove my account as I don't have any business to use Heybo"
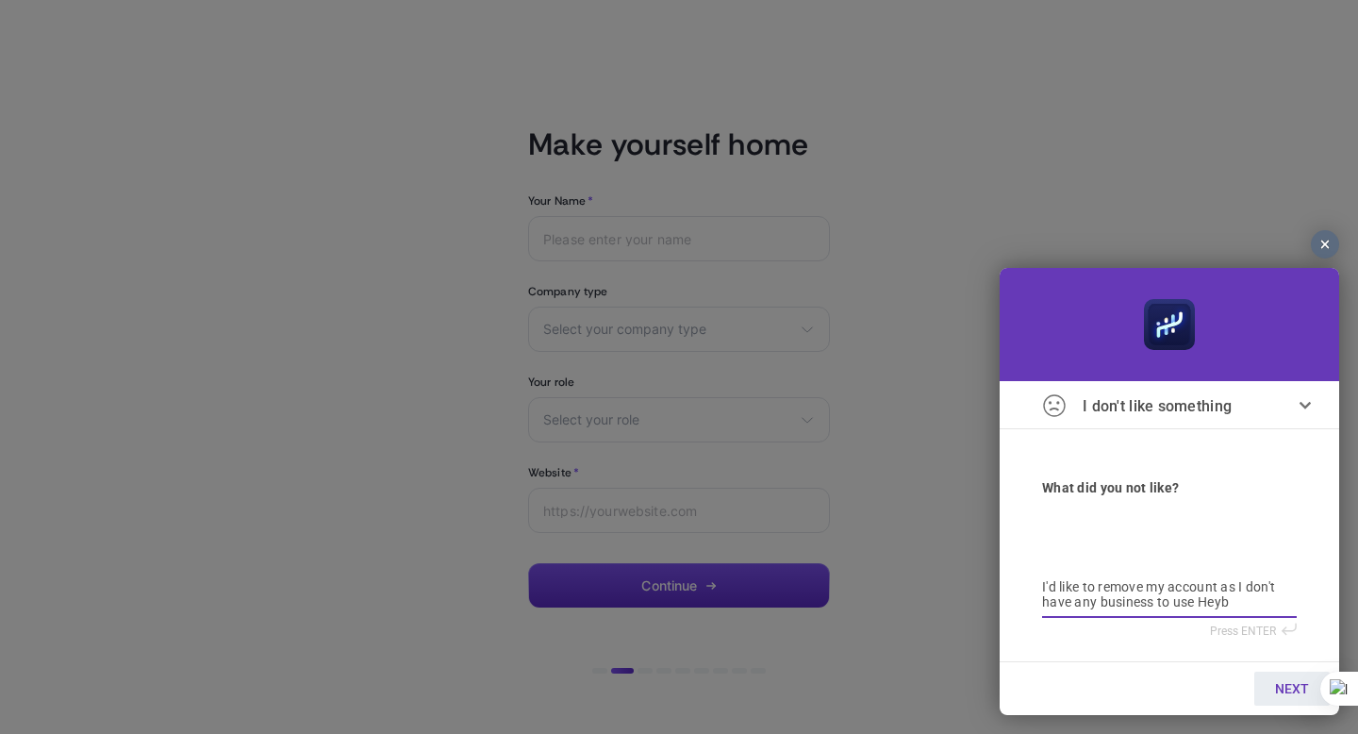
type textarea "I'd like to remove my account as I don't have any business to use Heybo"
type textarea "I'd like to remove my account as I don't have any business to use Heyboo"
type textarea "I'd like to remove my account as I don't have any business to use Heyboos"
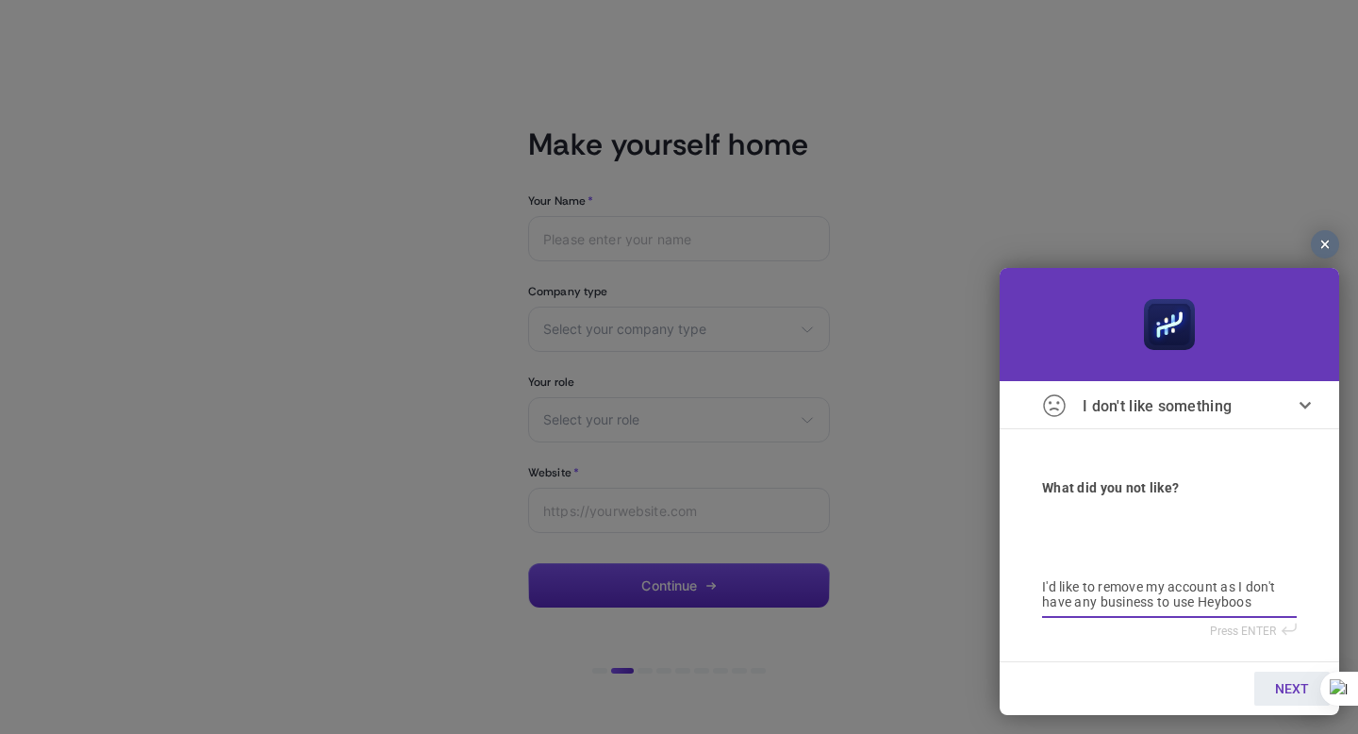
type textarea "I'd like to remove my account as I don't have any business to use Heyboost"
type textarea "I'd like to remove my account as I don't have any business to use Heybooste"
type textarea "I'd like to remove my account as I don't have any business to use Heybooster"
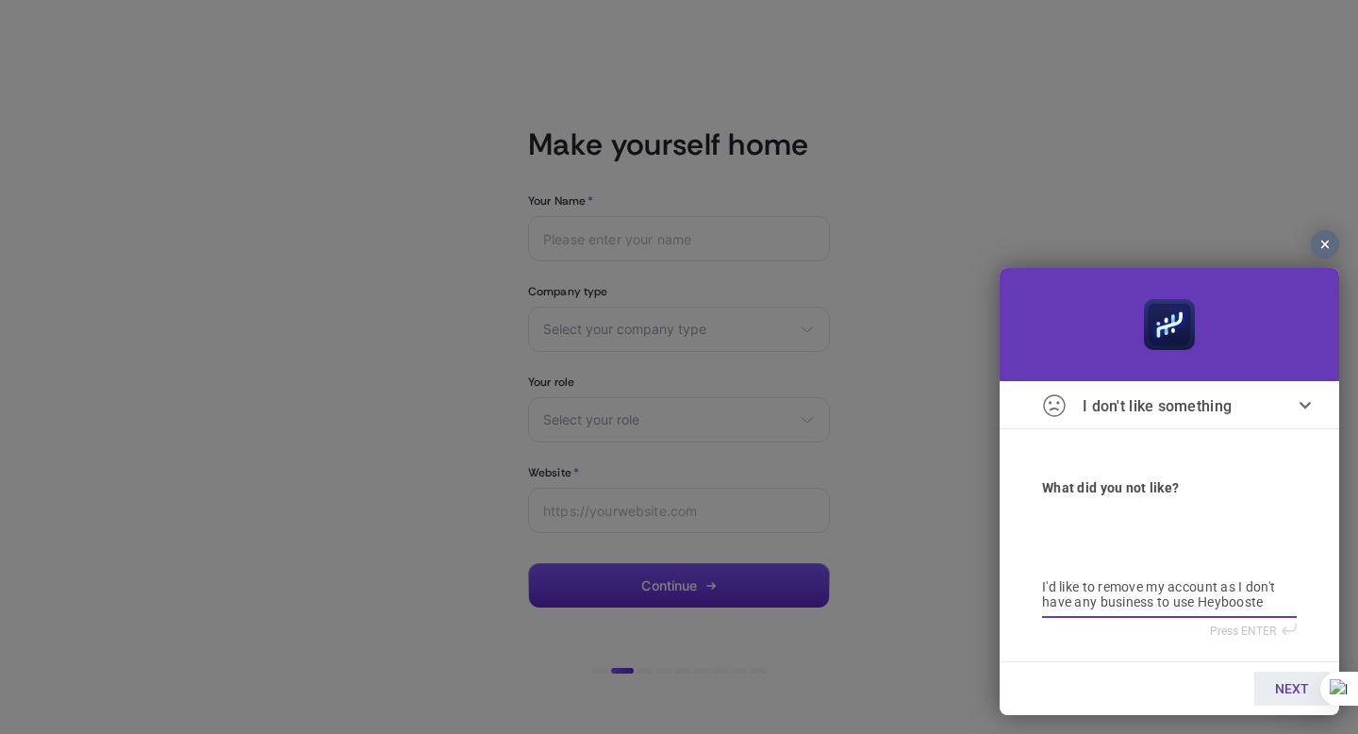
type textarea "I'd like to remove my account as I don't have any business to use Heybooster"
type textarea "I'd like to remove my account as I don't have any business to use Heybooster b"
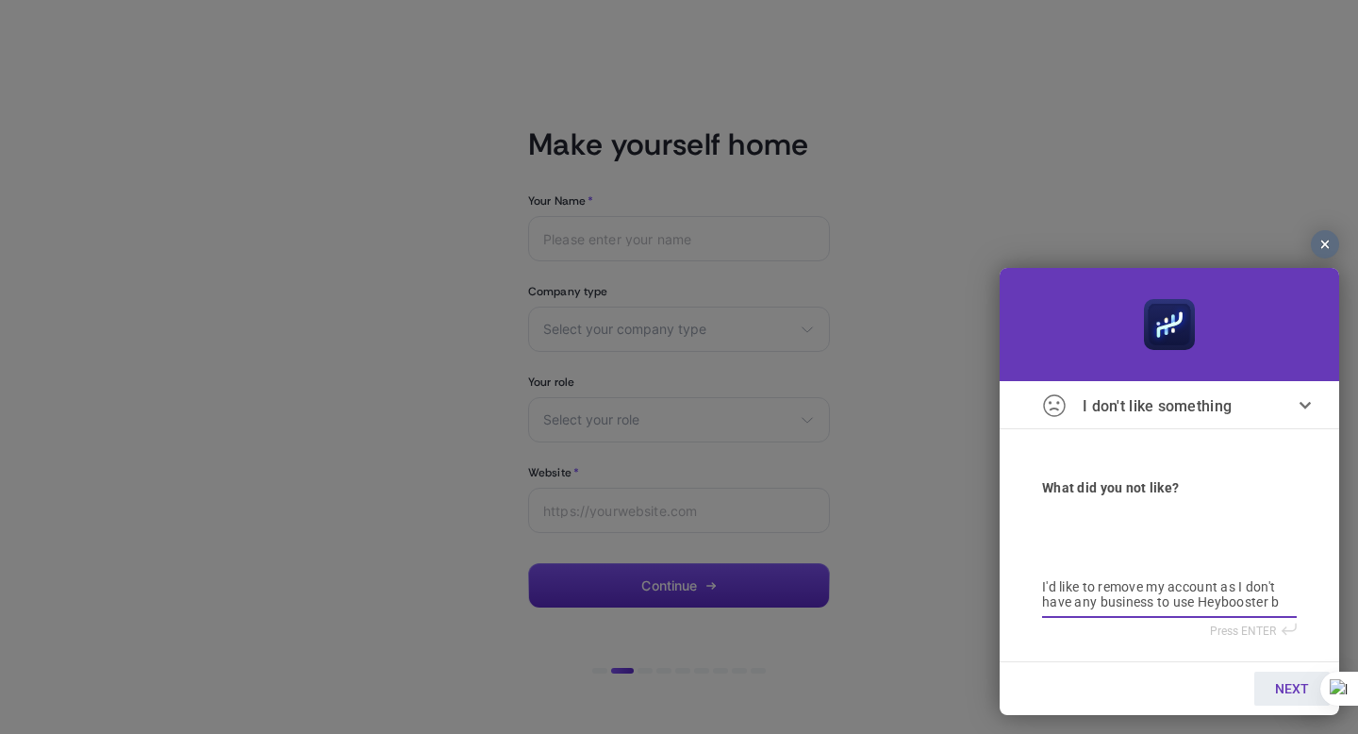
type textarea "I'd like to remove my account as I don't have any business to use Heybooster bu"
type textarea "I'd like to remove my account as I don't have any business to use Heybooster but"
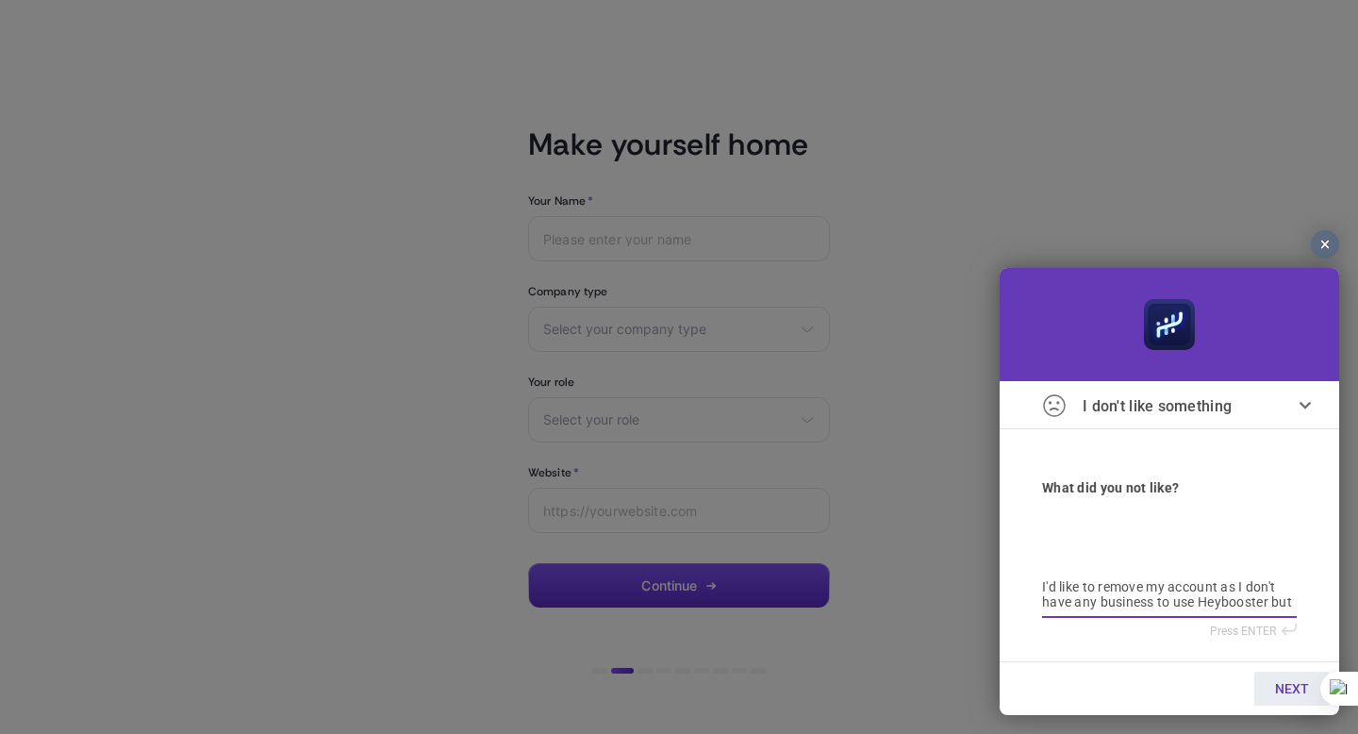
type textarea "I'd like to remove my account as I don't have any business to use Heybooster but"
type textarea "I'd like to remove my account as I don't have any business to use Heybooster bu…"
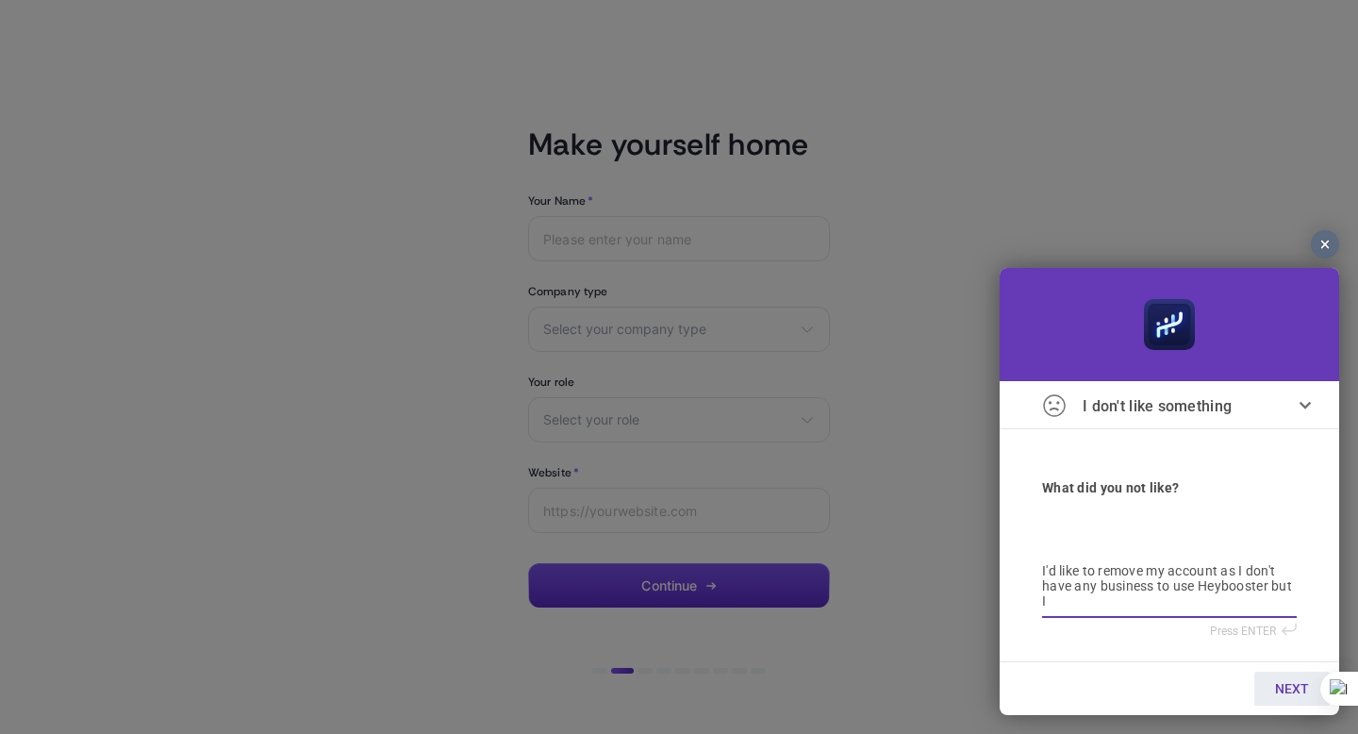
type textarea "I'd like to remove my account as I don't have any business to use Heybooster bu…"
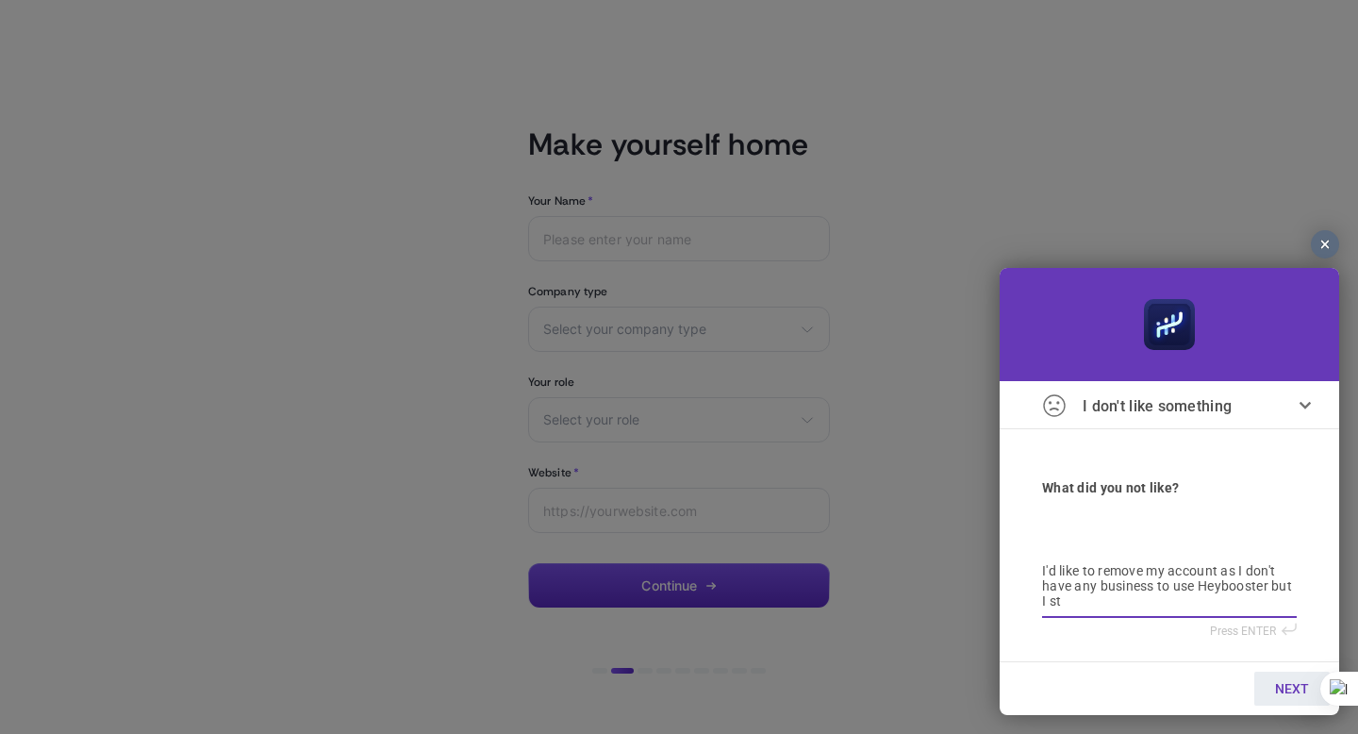
type textarea "I'd like to remove my account as I don't have any business to use Heybooster bu…"
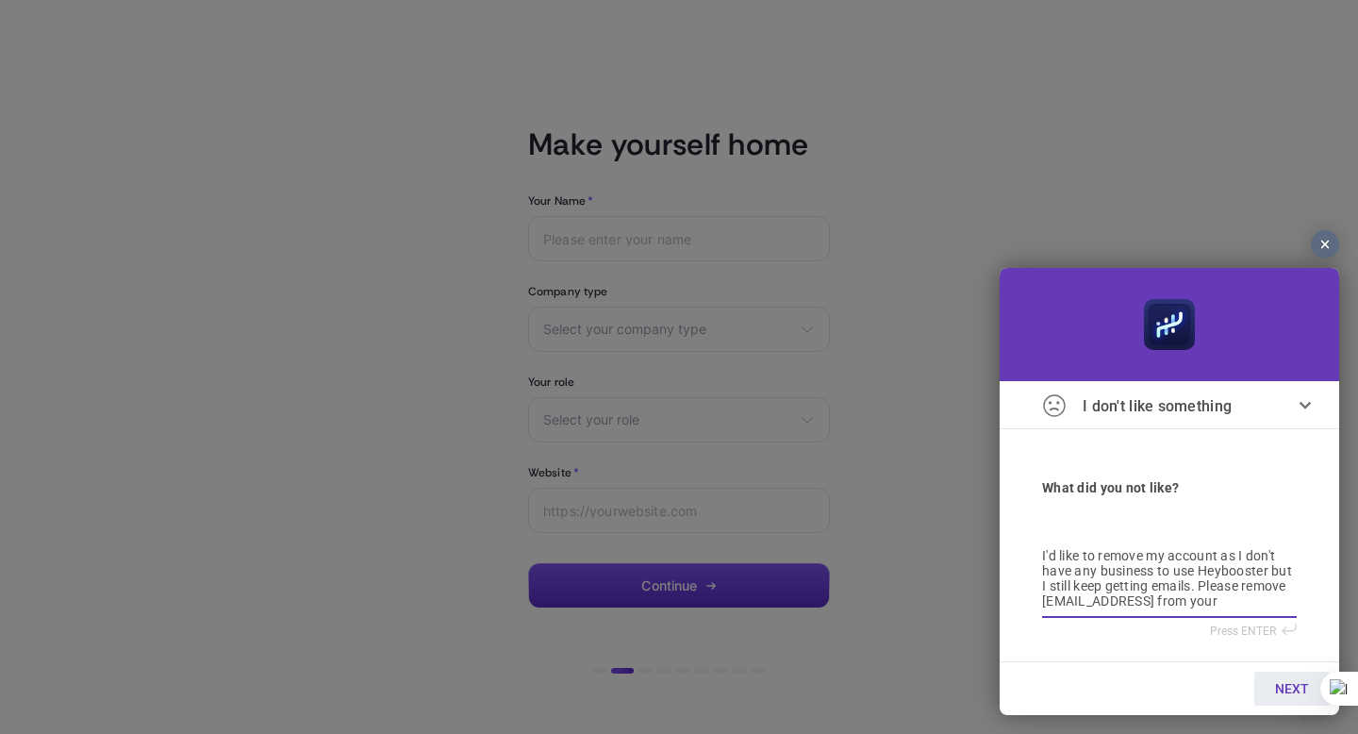
click at [1286, 592] on textarea "I'd like to remove my account as I don't have any business to use Heybooster bu…" at bounding box center [1169, 579] width 255 height 62
click at [1290, 592] on textarea "I'd like to remove my account as I don't have any business to use Heybooster bu…" at bounding box center [1169, 579] width 255 height 62
click at [1296, 604] on textarea "I'd like to remove my account as I don't have any business to use Heybooster bu…" at bounding box center [1169, 579] width 255 height 62
click at [1283, 684] on span "NEXT" at bounding box center [1292, 688] width 34 height 15
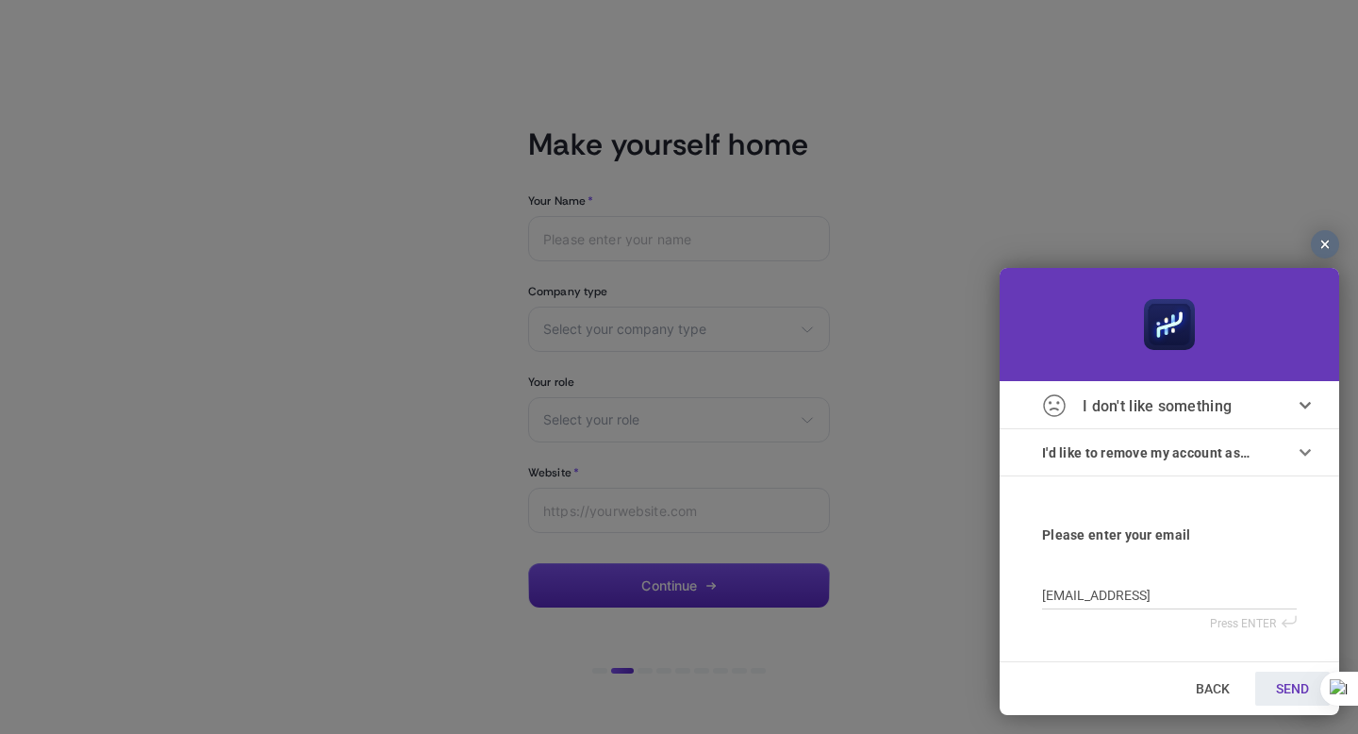
click at [1283, 679] on link "SEND" at bounding box center [1292, 688] width 74 height 34
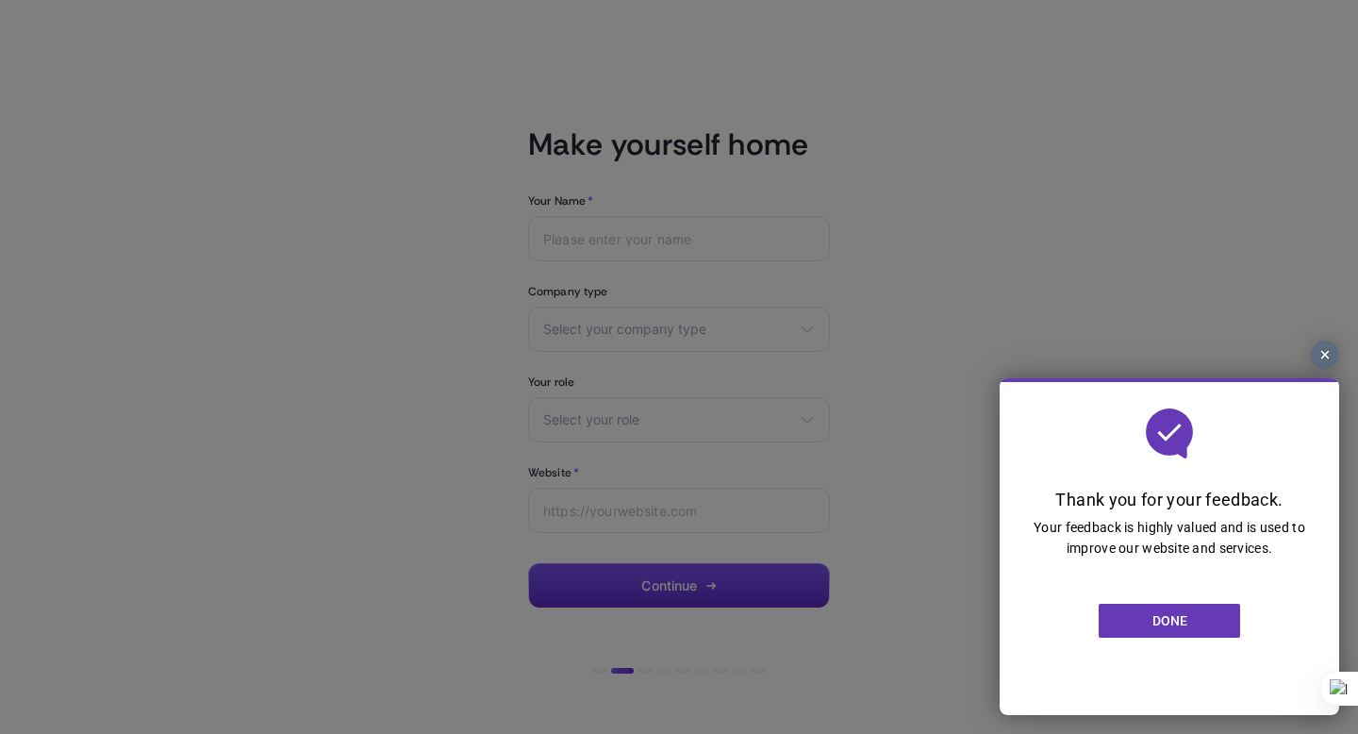
click at [1184, 621] on span "DONE" at bounding box center [1169, 620] width 35 height 15
